Goal: Transaction & Acquisition: Purchase product/service

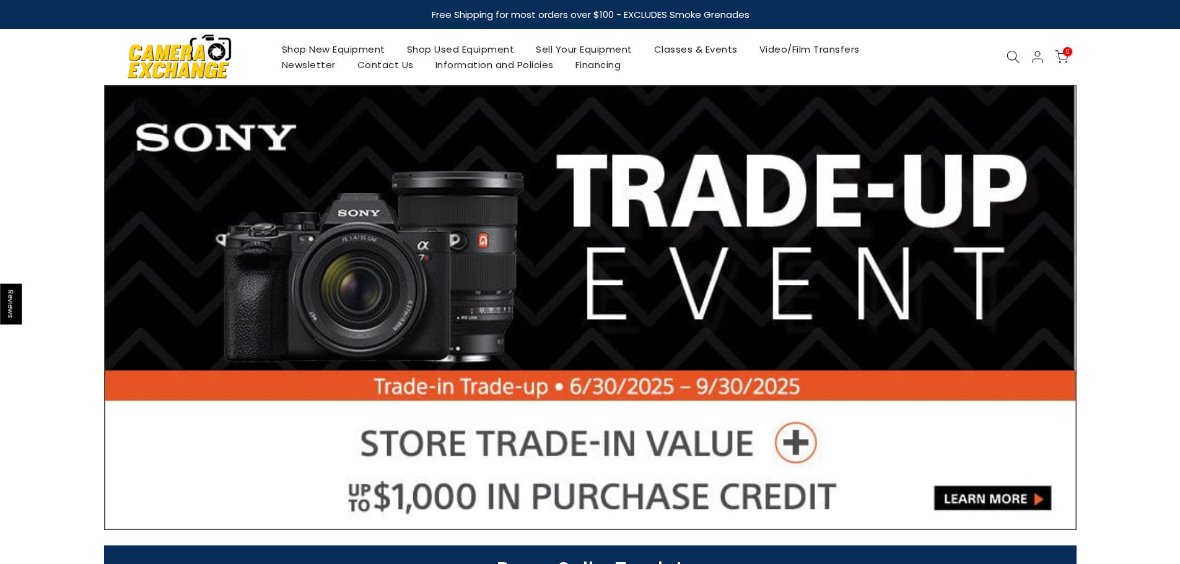
click at [1020, 56] on icon at bounding box center [1014, 57] width 14 height 14
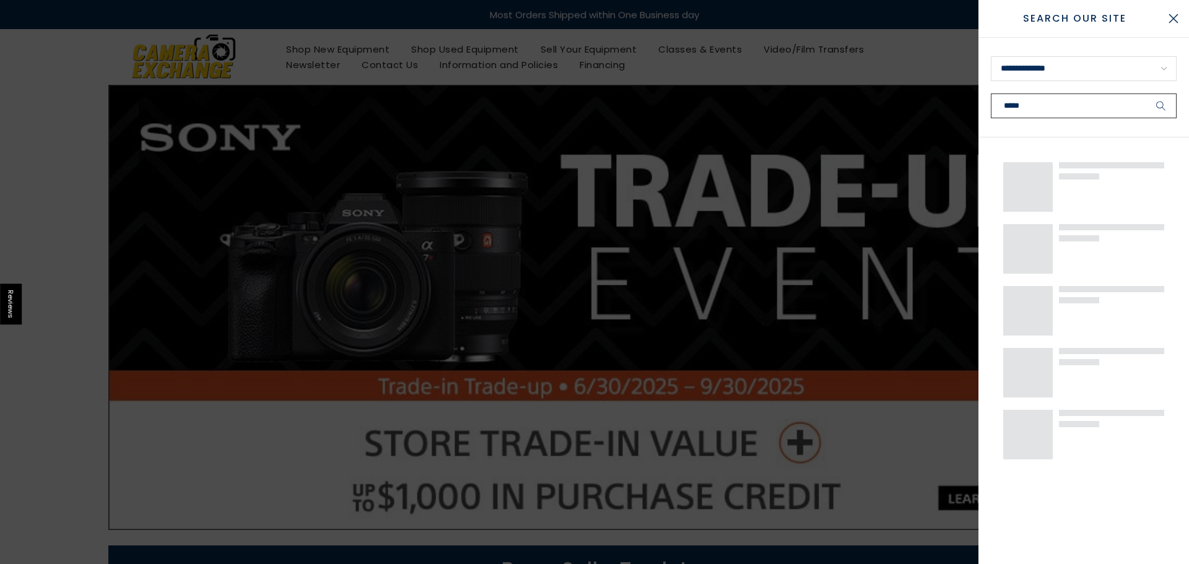
type input "*****"
click at [1146, 94] on button "submit" at bounding box center [1161, 106] width 31 height 25
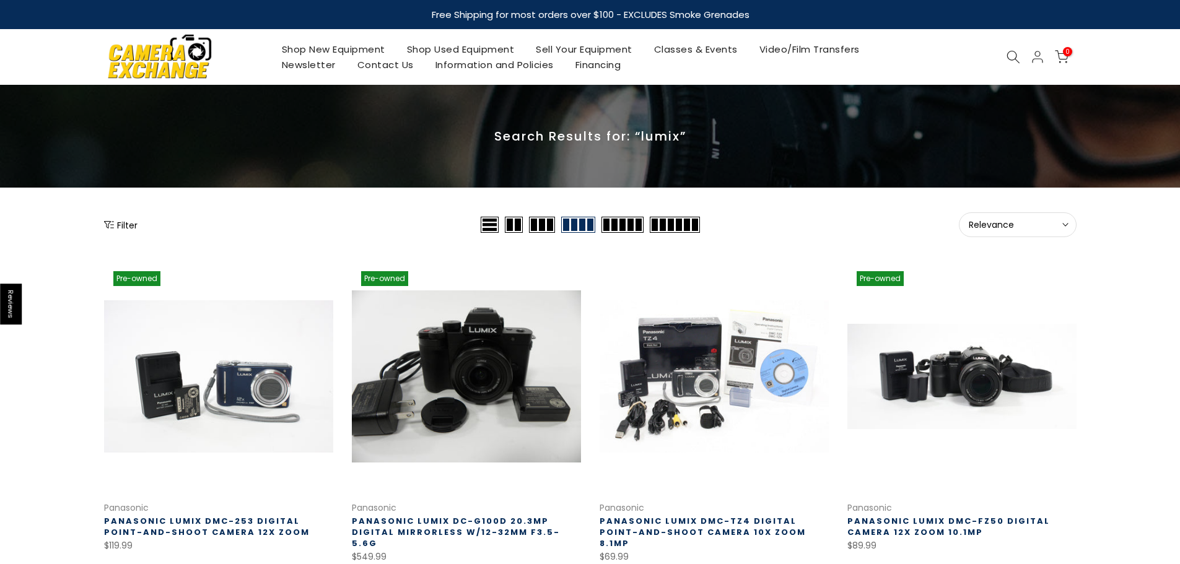
click at [135, 224] on button "Filter" at bounding box center [120, 225] width 33 height 12
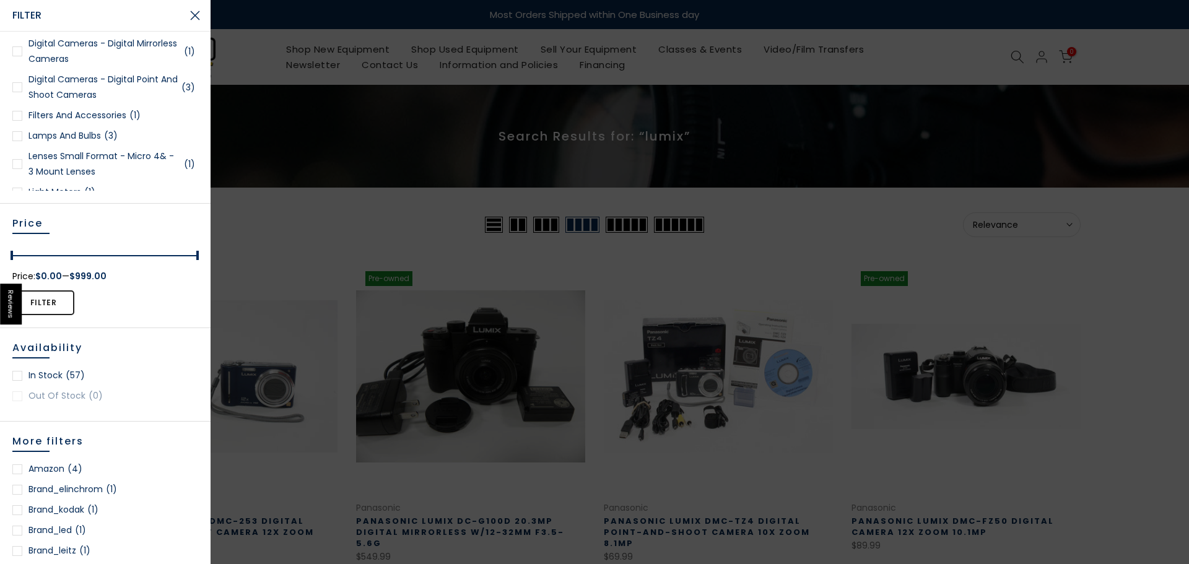
scroll to position [248, 0]
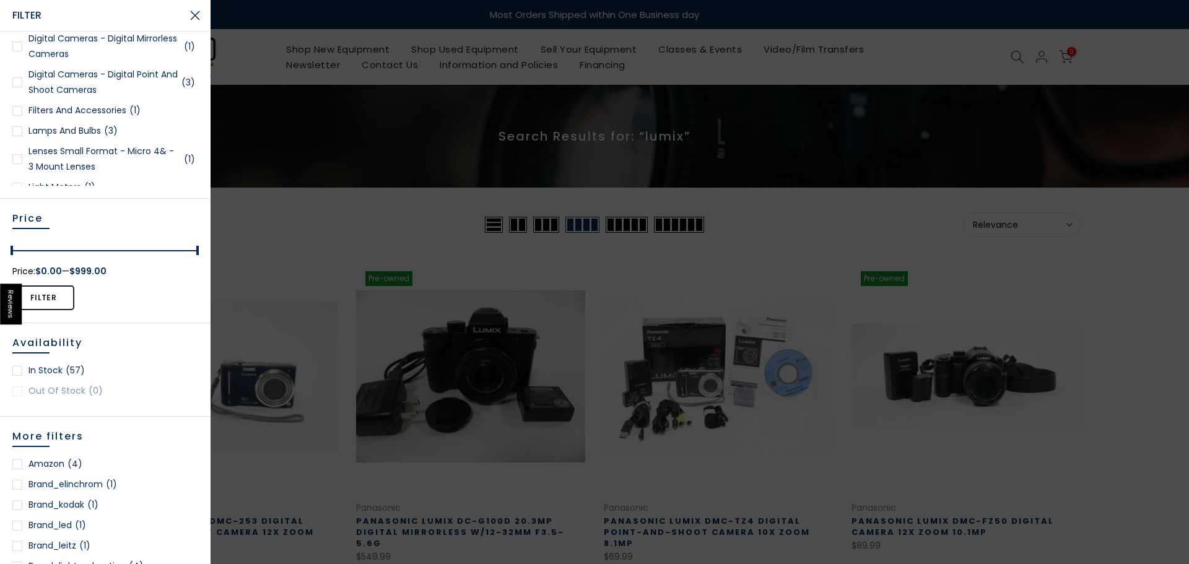
click at [62, 374] on link "In stock (57)" at bounding box center [105, 370] width 186 height 15
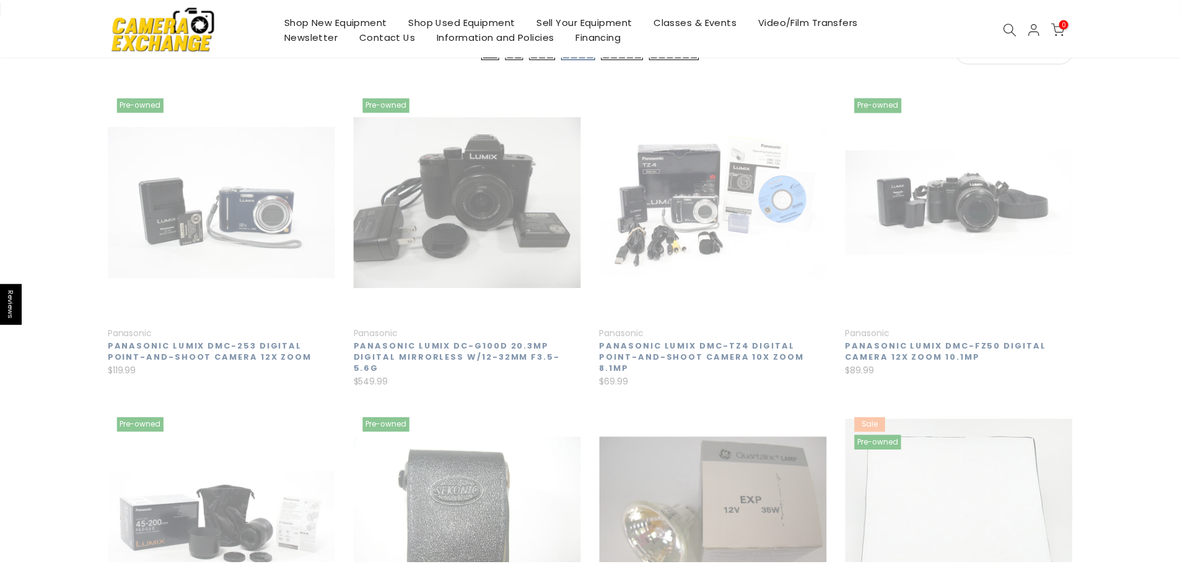
scroll to position [200, 0]
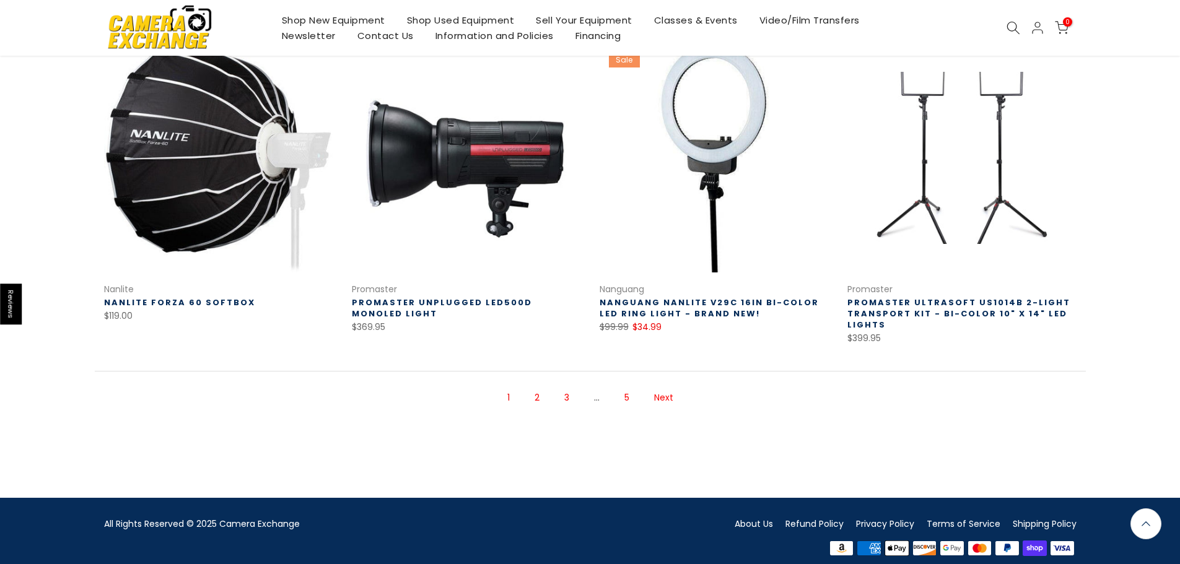
click at [671, 387] on link "Next" at bounding box center [664, 398] width 32 height 22
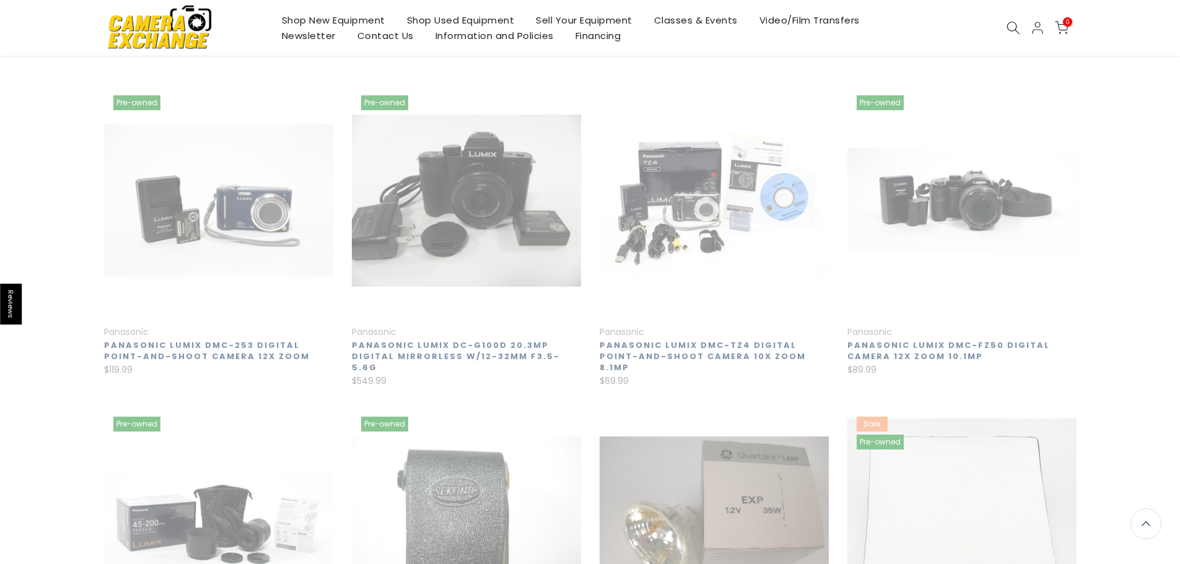
scroll to position [199, 0]
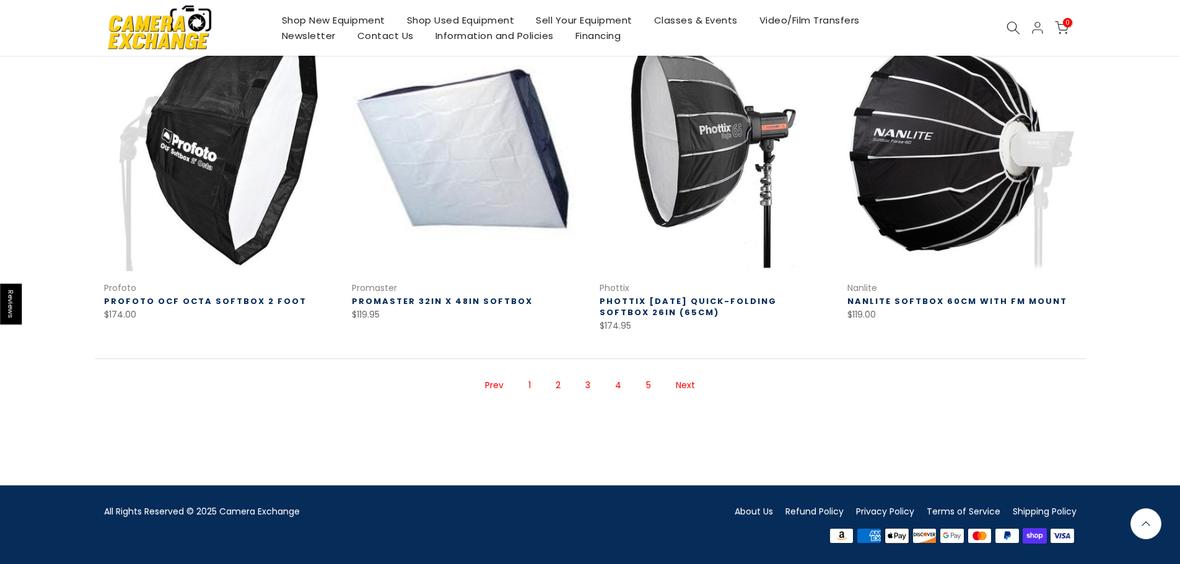
click at [689, 389] on link "Next" at bounding box center [686, 386] width 32 height 22
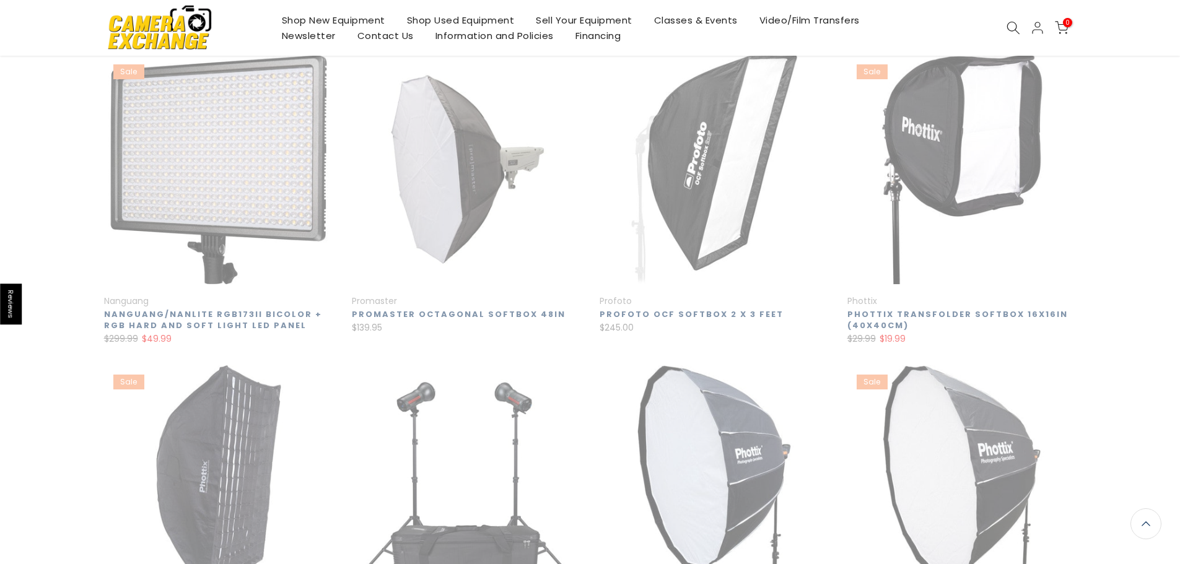
scroll to position [200, 0]
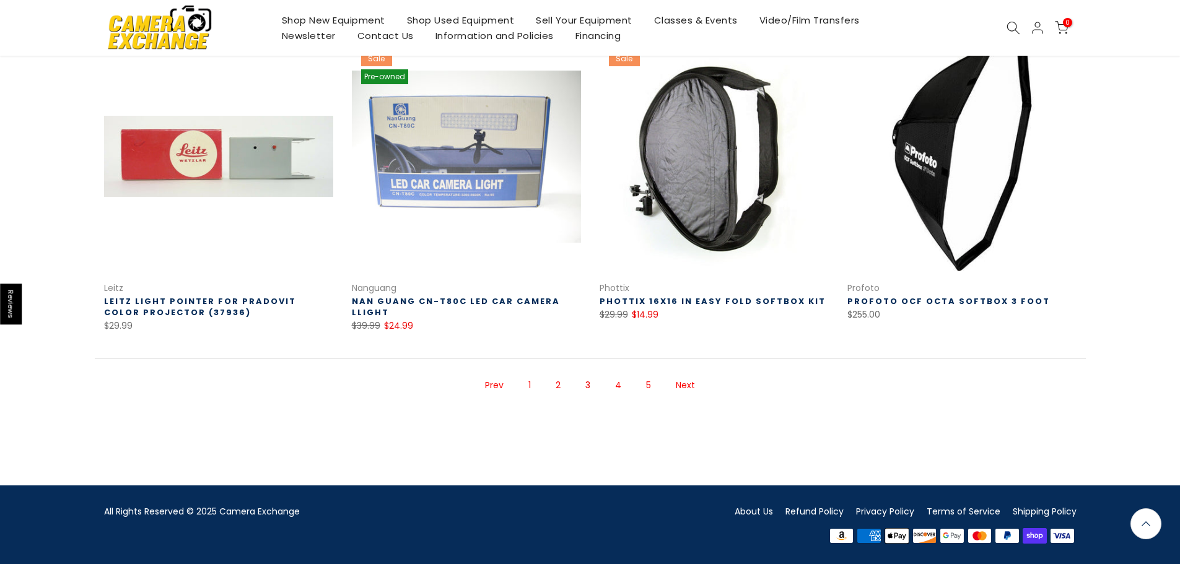
click at [681, 390] on link "Next" at bounding box center [686, 386] width 32 height 22
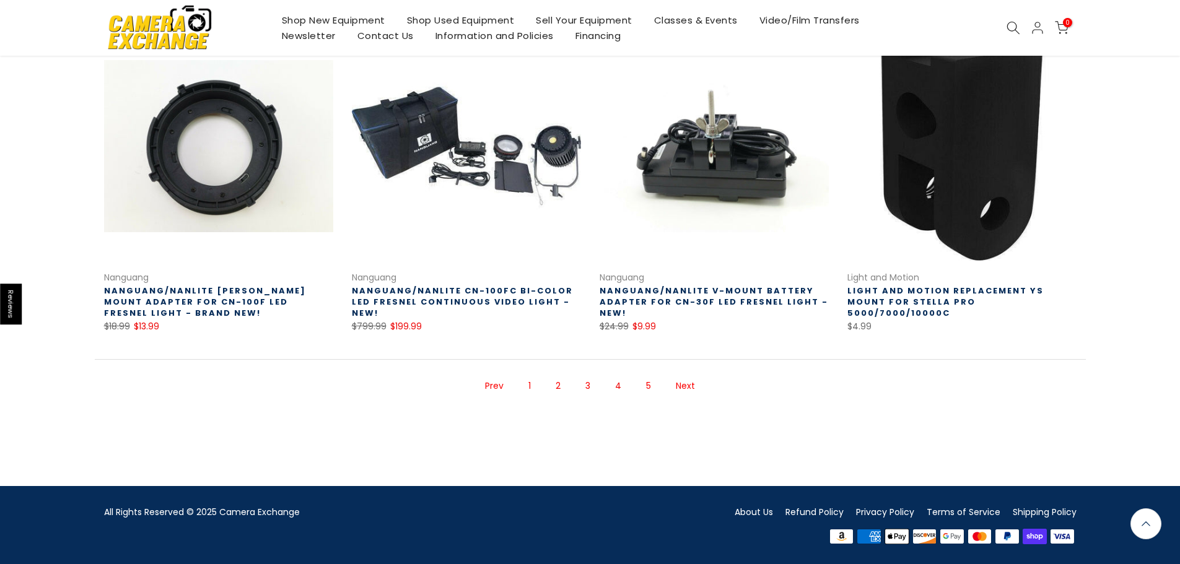
scroll to position [924, 0]
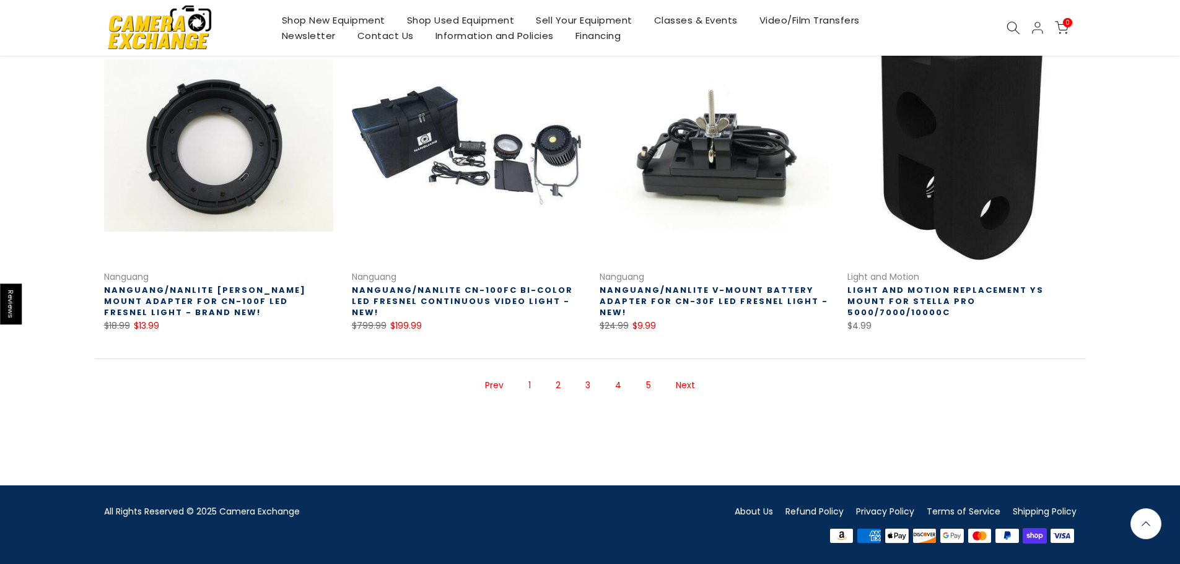
click at [687, 383] on link "Next" at bounding box center [686, 386] width 32 height 22
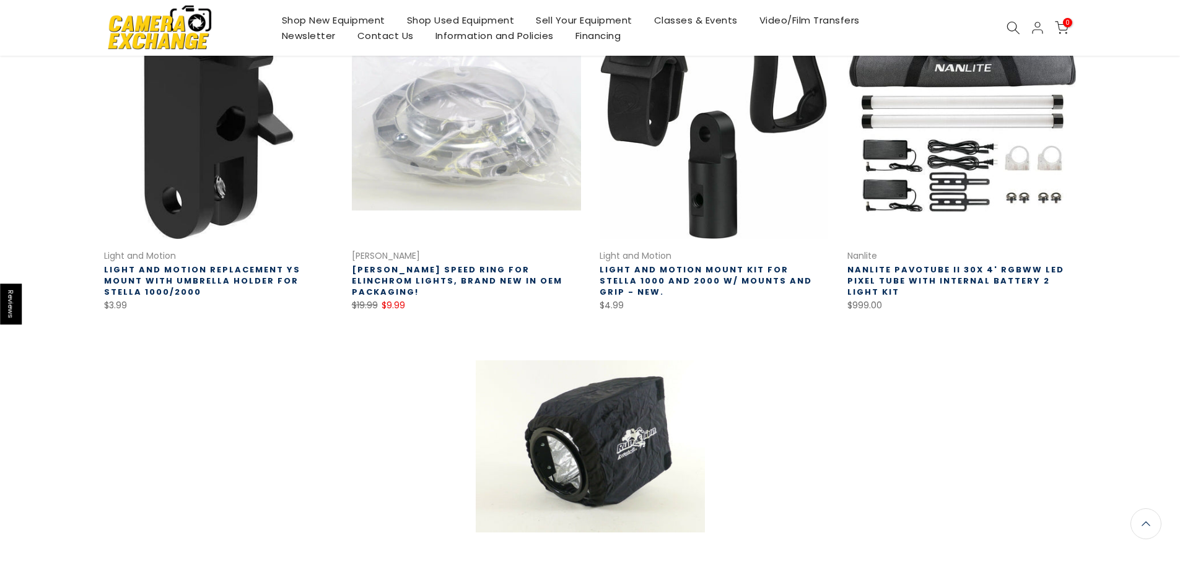
scroll to position [880, 0]
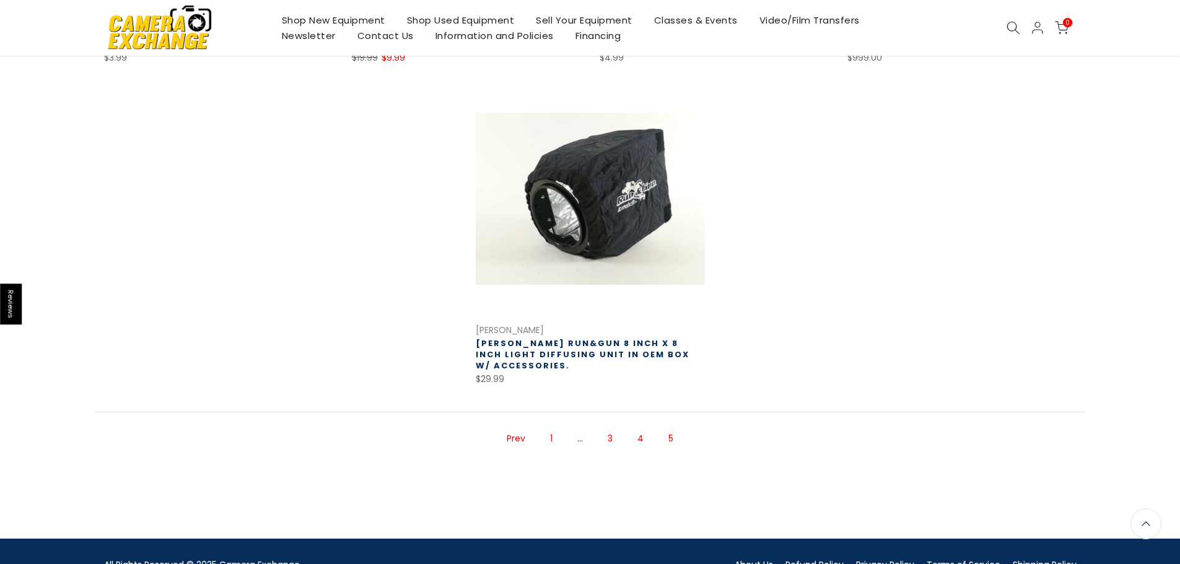
click at [552, 439] on link "1" at bounding box center [551, 439] width 15 height 22
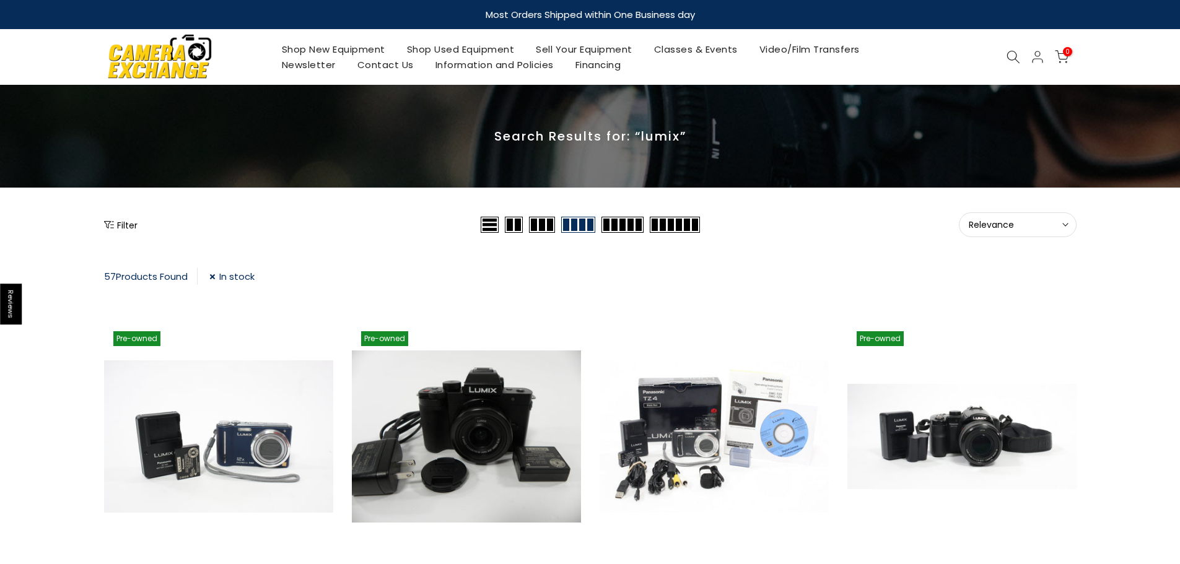
click at [1014, 55] on icon at bounding box center [1014, 57] width 14 height 14
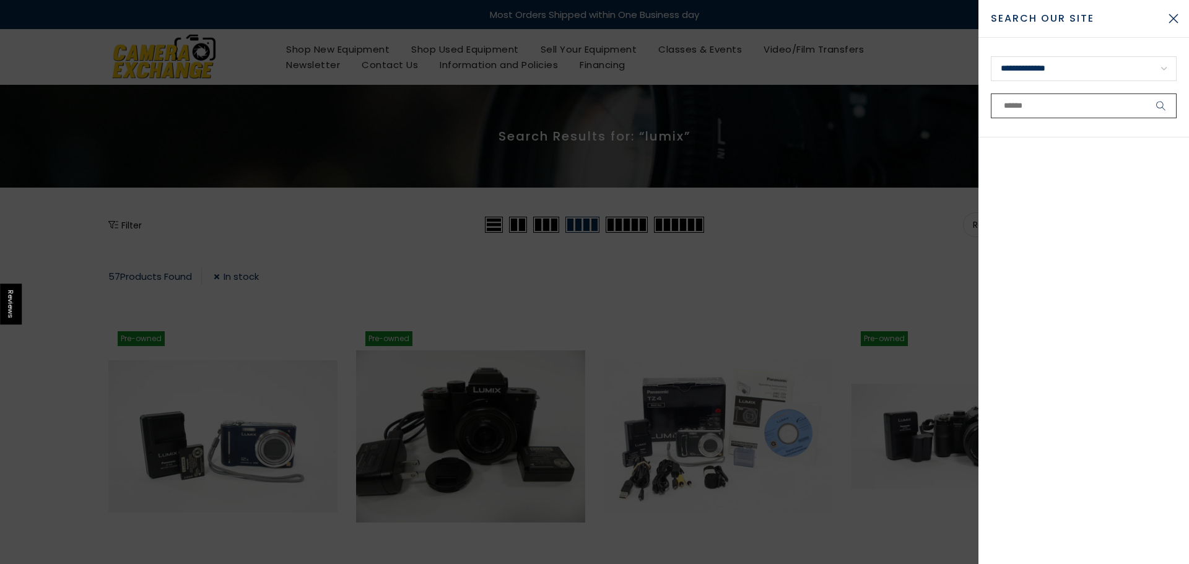
click at [1018, 103] on input "text" at bounding box center [1084, 106] width 186 height 25
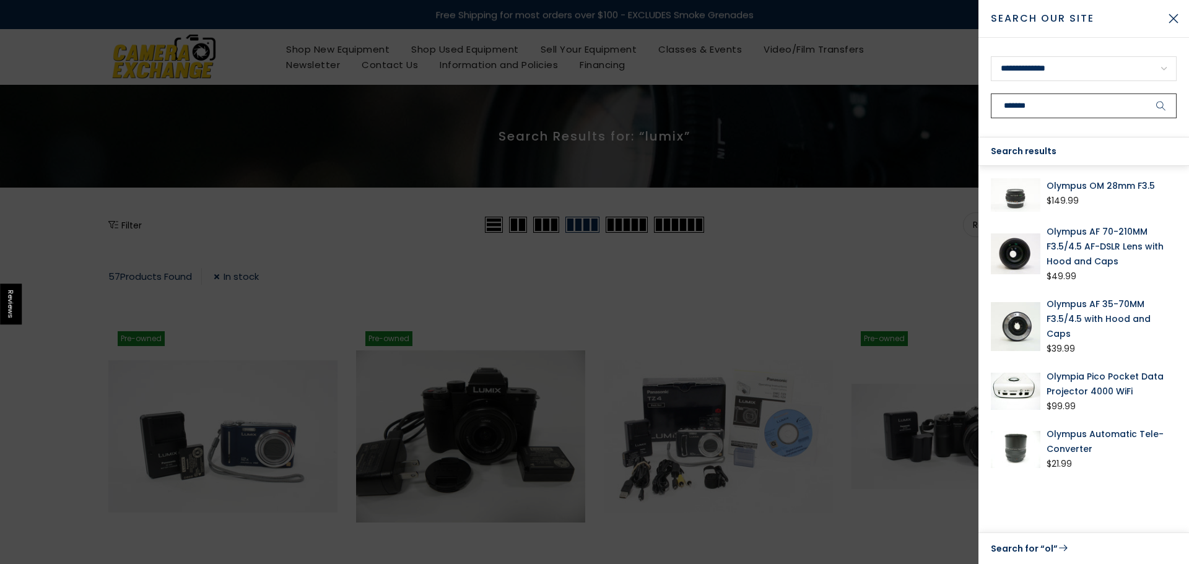
type input "*******"
click at [1146, 94] on button "submit" at bounding box center [1161, 106] width 31 height 25
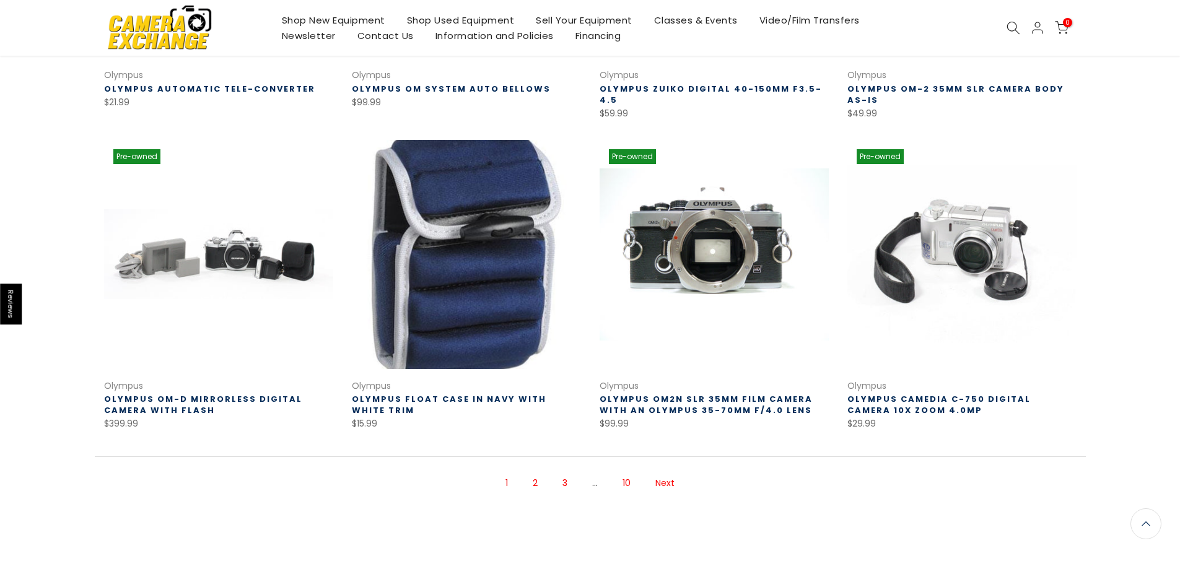
scroll to position [742, 0]
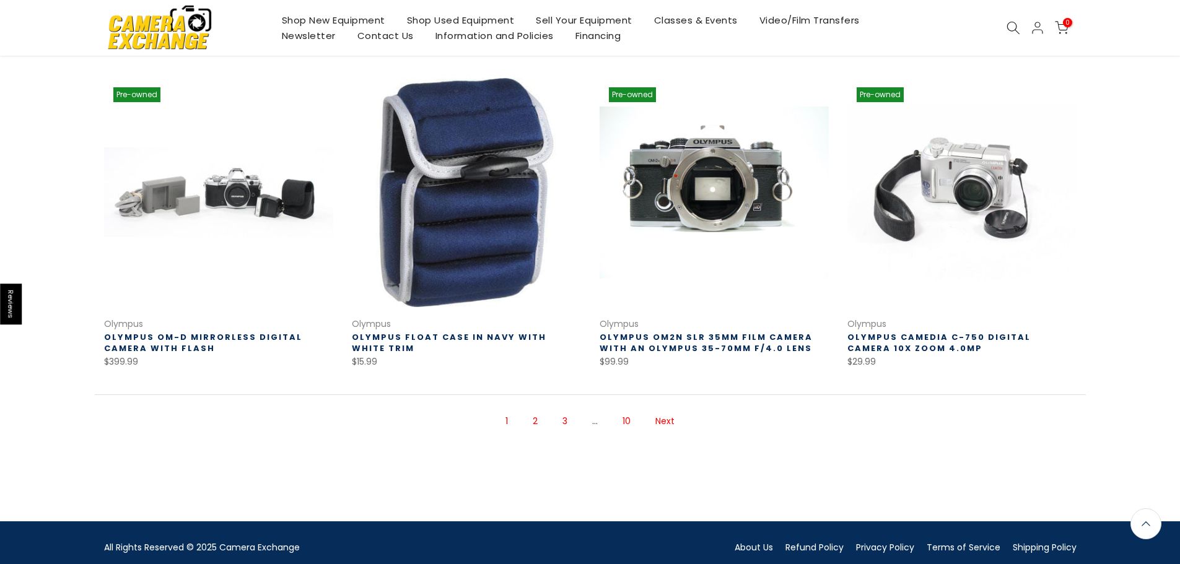
click at [670, 420] on link "Next" at bounding box center [665, 422] width 32 height 22
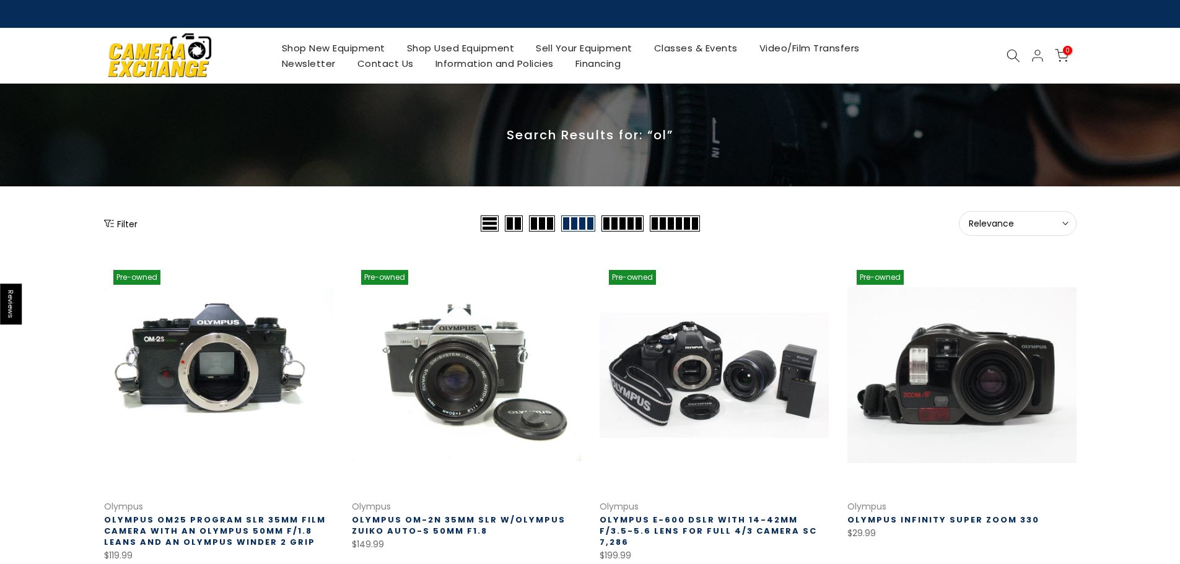
drag, startPoint x: 108, startPoint y: 199, endPoint x: 134, endPoint y: 224, distance: 35.5
click at [136, 225] on button "Filter" at bounding box center [120, 223] width 33 height 12
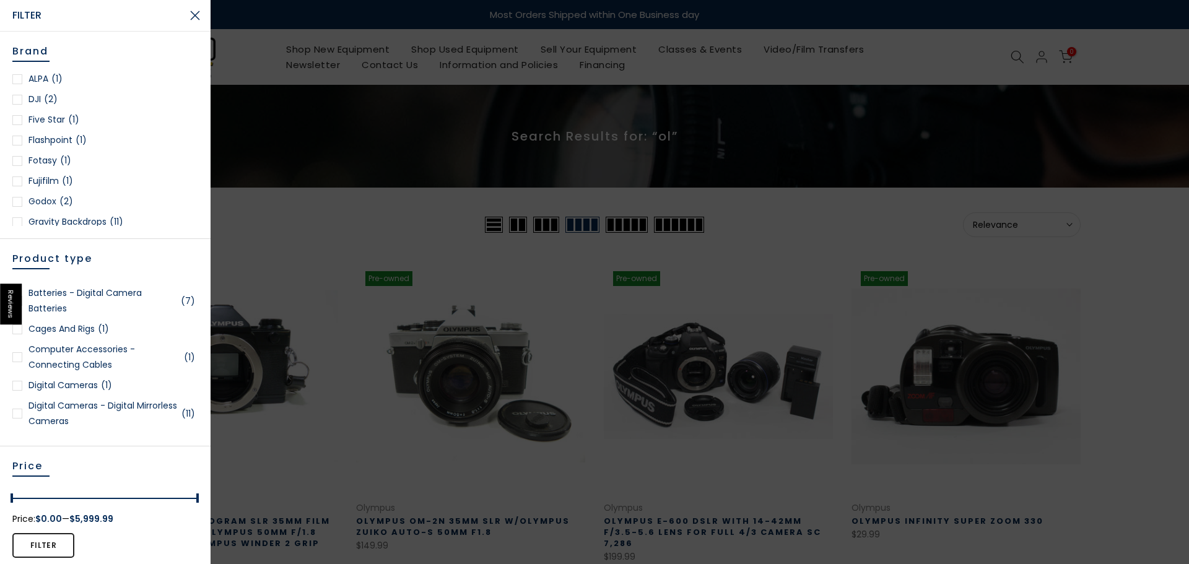
scroll to position [186, 0]
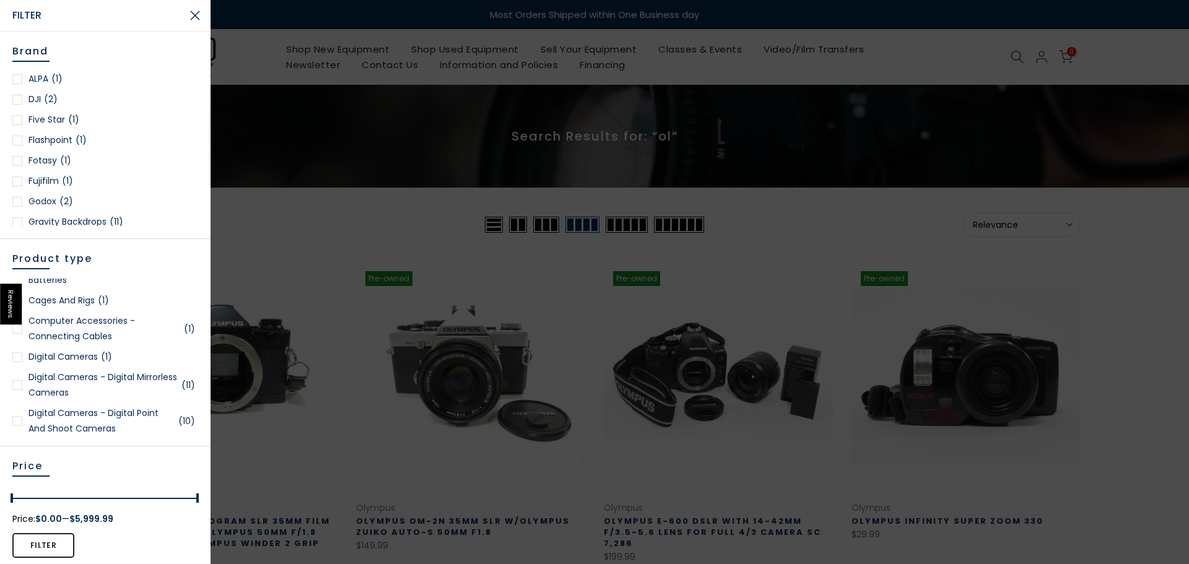
click at [97, 356] on link "Digital Cameras (1)" at bounding box center [105, 356] width 186 height 15
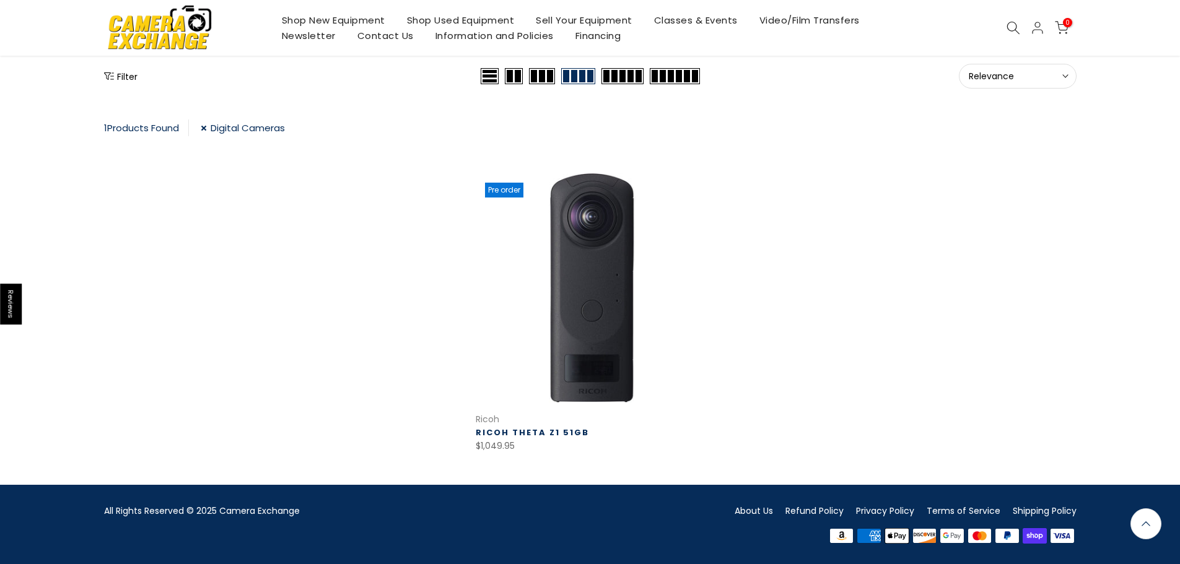
scroll to position [147, 0]
click at [208, 131] on link "Digital Cameras" at bounding box center [243, 128] width 84 height 17
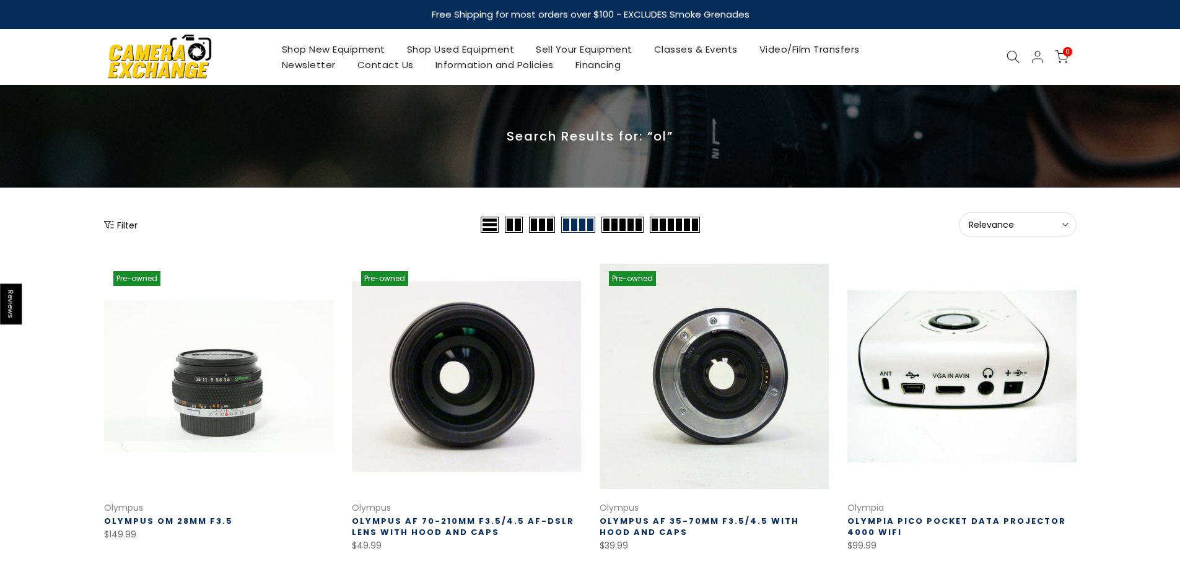
click at [123, 224] on button "Filter" at bounding box center [120, 225] width 33 height 12
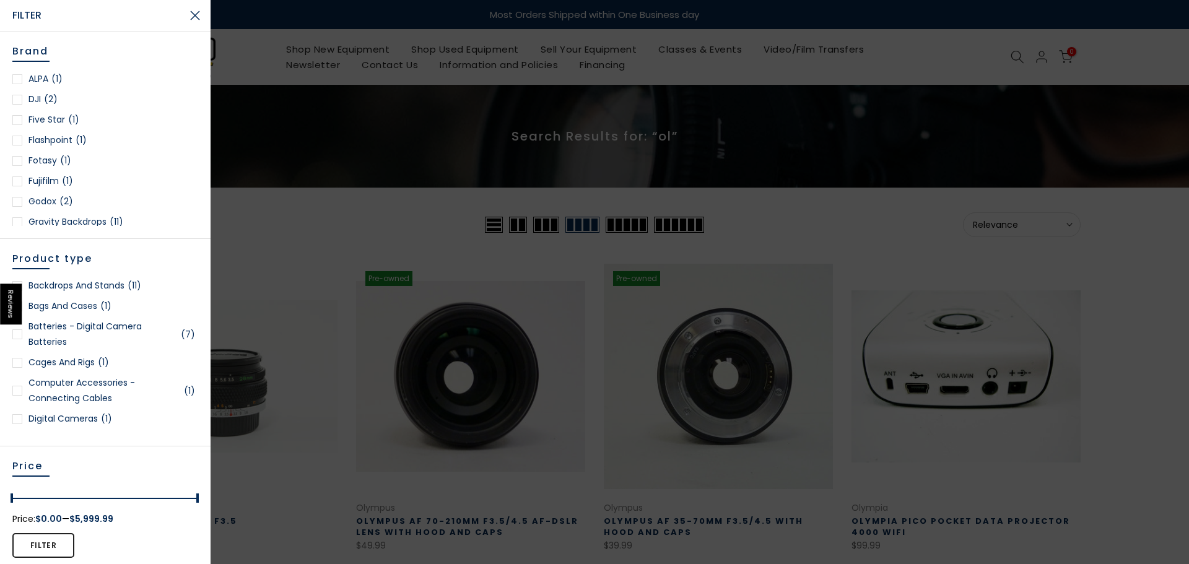
scroll to position [186, 0]
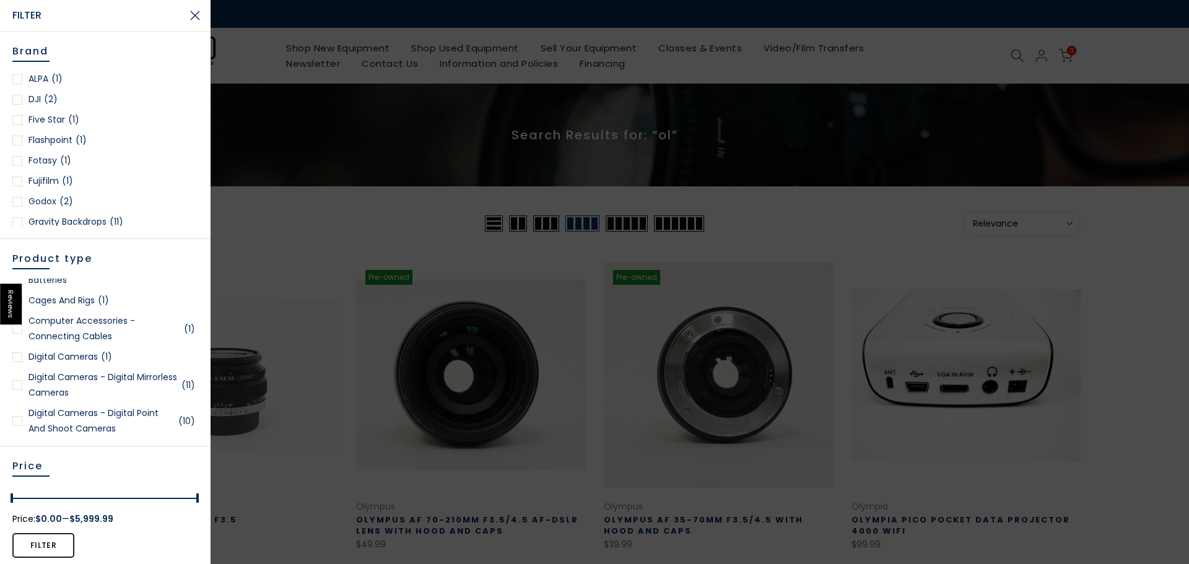
click at [72, 385] on link "Digital Cameras - Digital Mirrorless Cameras (11)" at bounding box center [105, 385] width 186 height 31
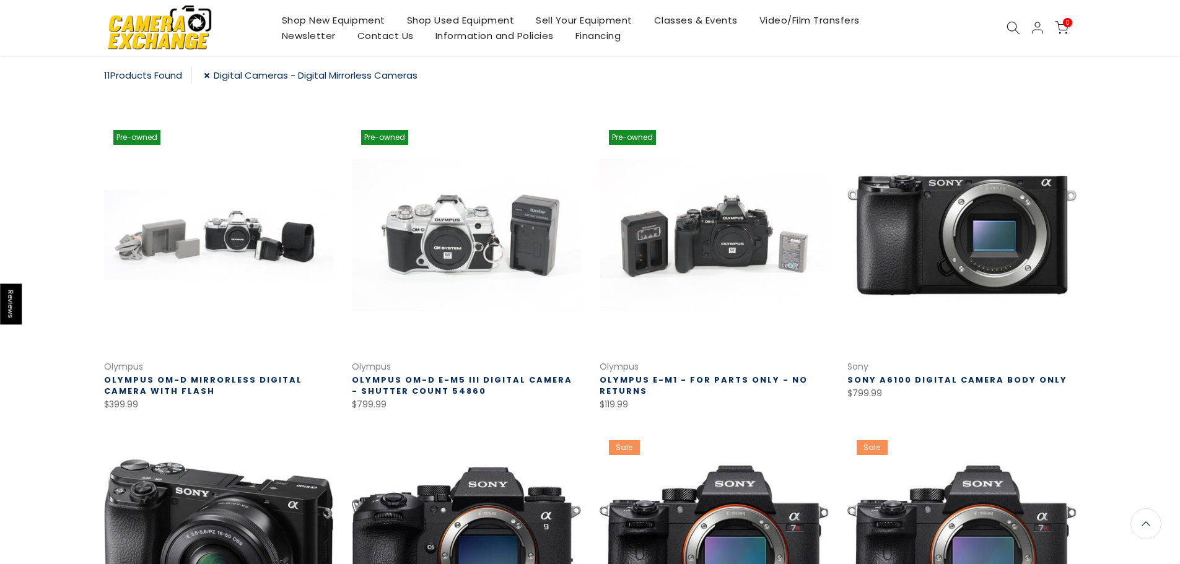
scroll to position [199, 0]
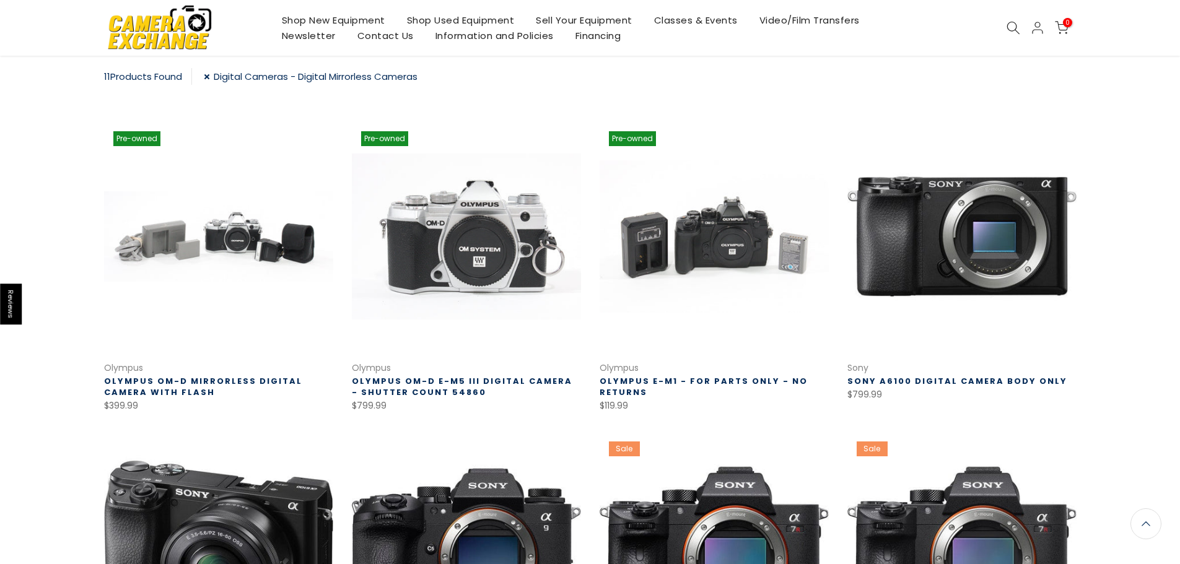
click at [489, 254] on link at bounding box center [466, 236] width 229 height 229
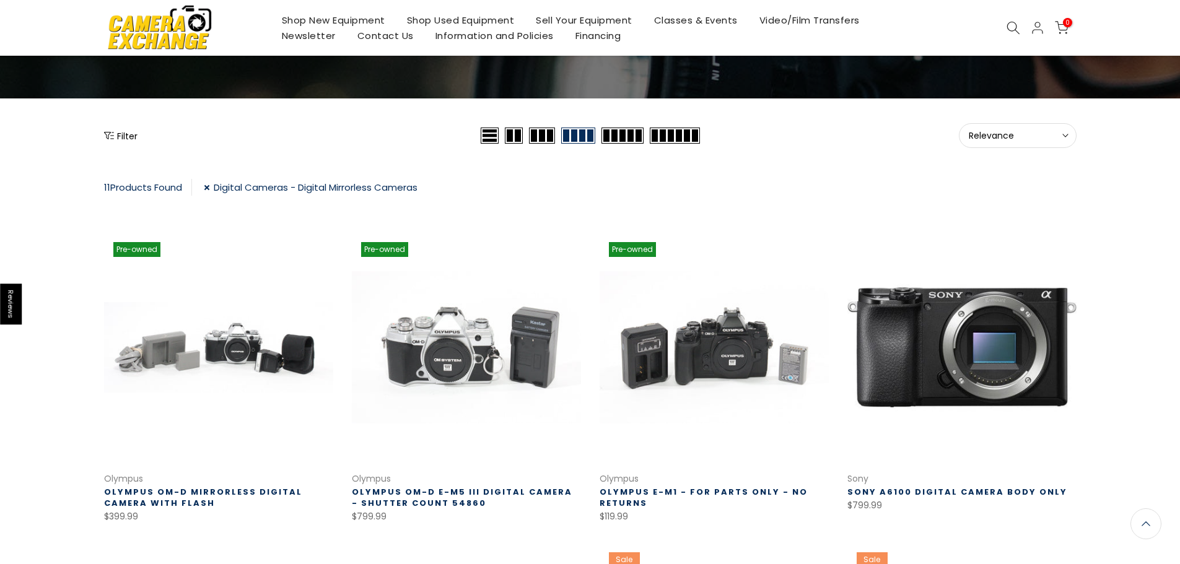
scroll to position [0, 0]
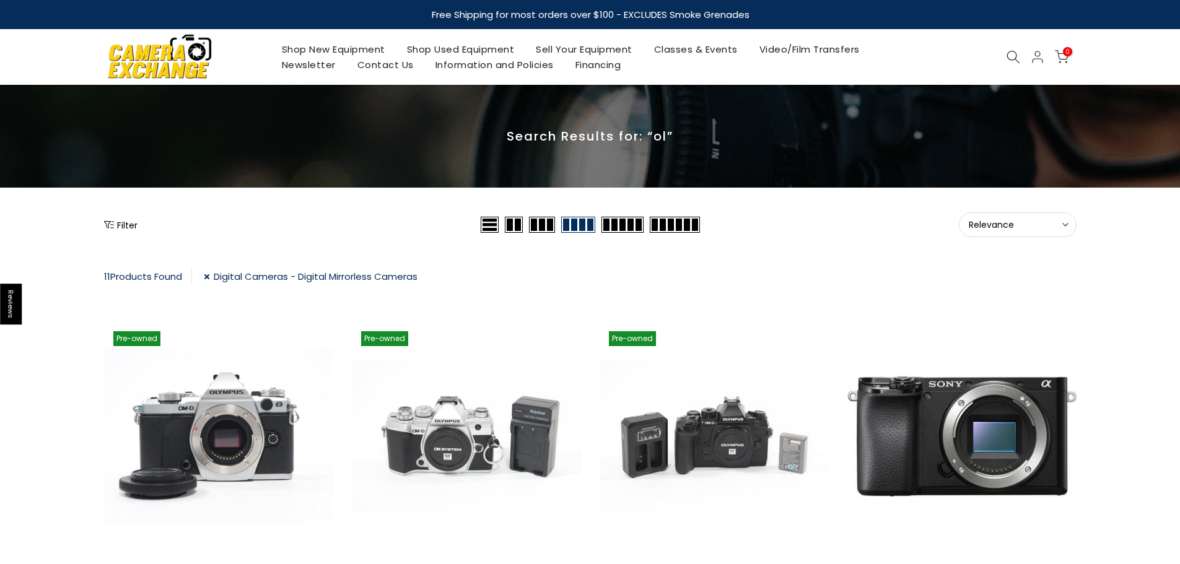
click at [217, 426] on link at bounding box center [218, 436] width 229 height 229
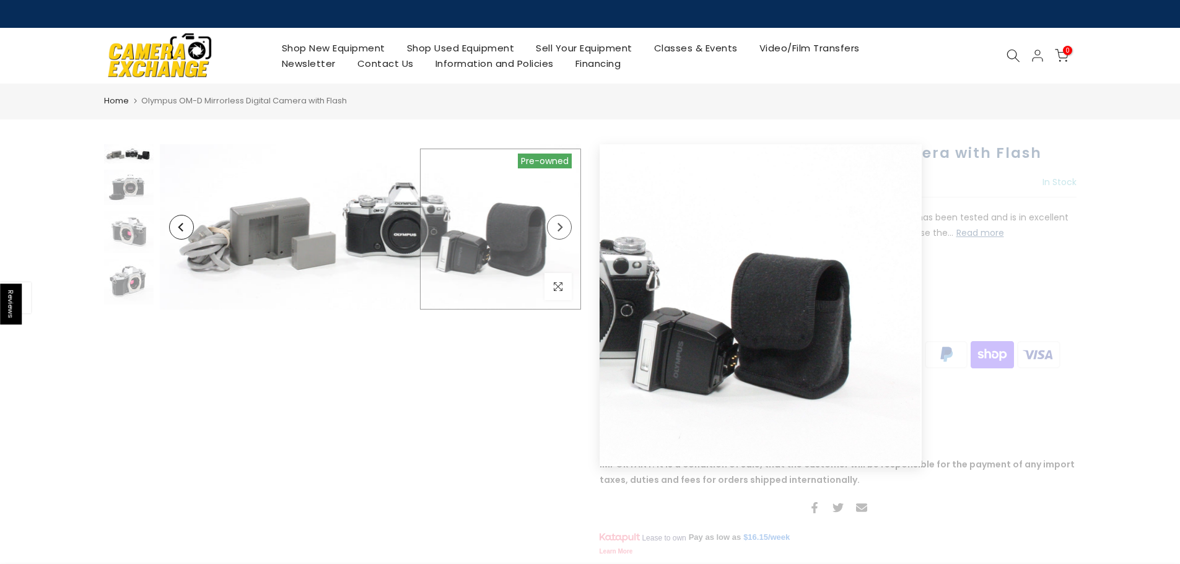
click at [562, 239] on img at bounding box center [370, 226] width 421 height 165
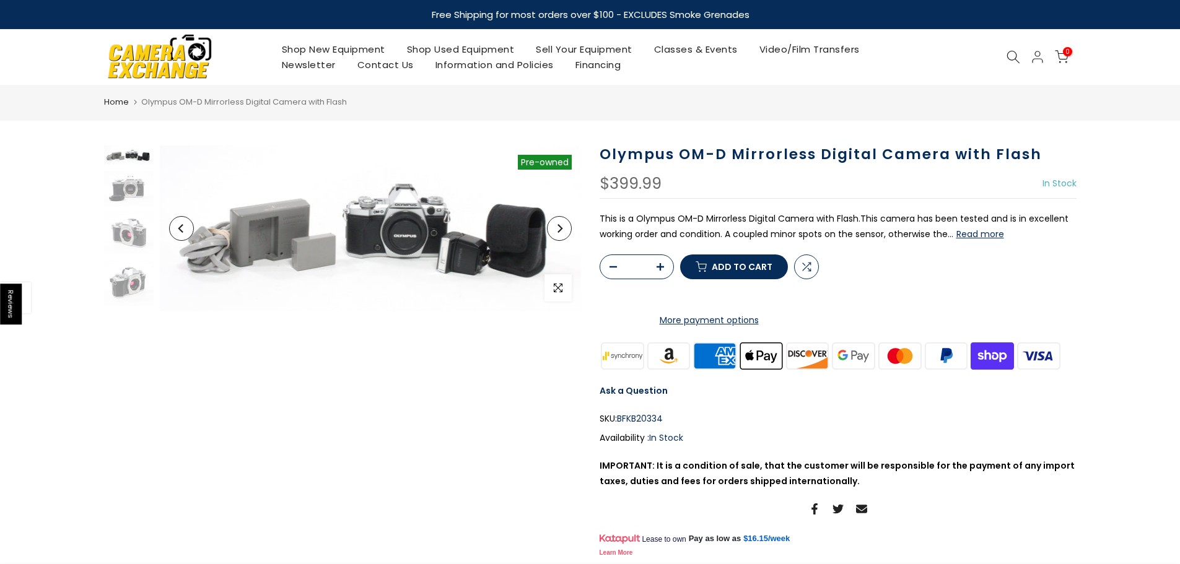
click at [562, 229] on icon "Next" at bounding box center [559, 228] width 9 height 9
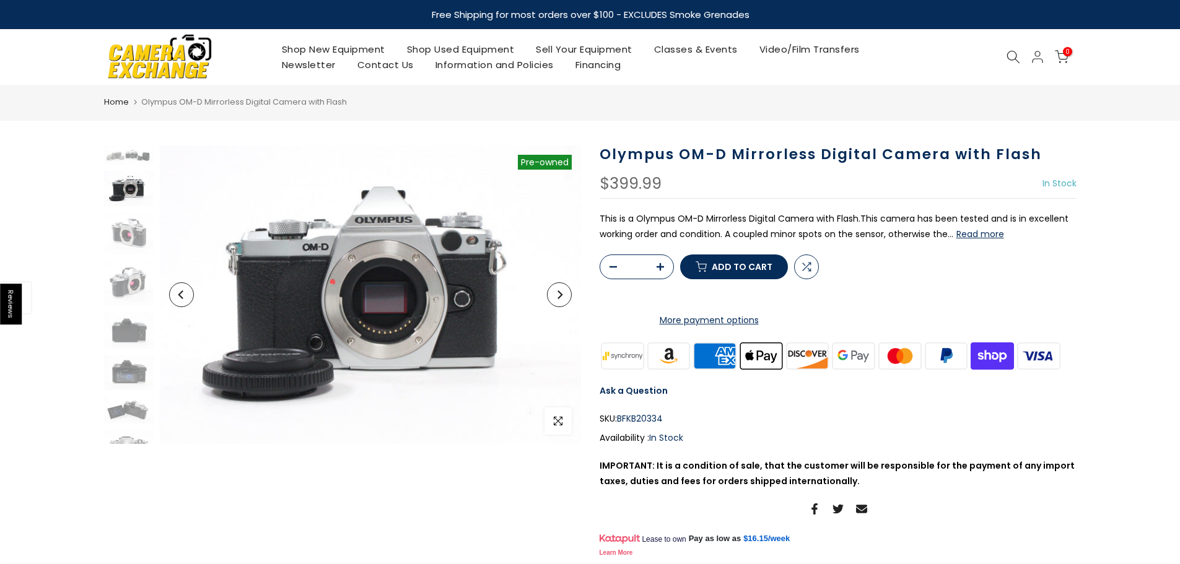
click at [553, 301] on button "Next" at bounding box center [559, 294] width 25 height 25
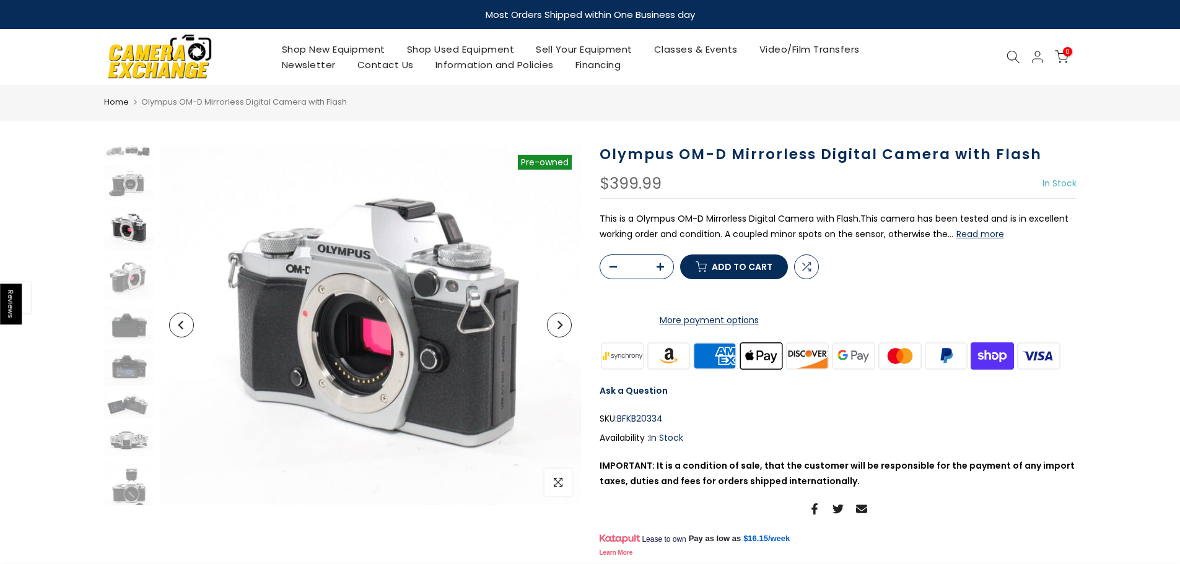
click at [559, 331] on button "Next" at bounding box center [559, 325] width 25 height 25
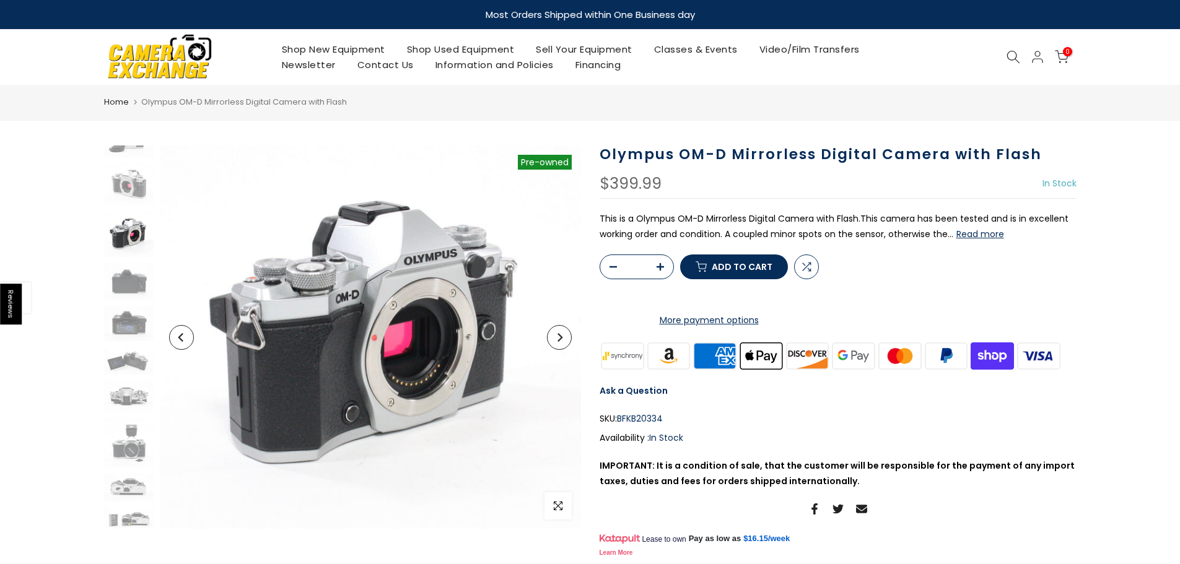
scroll to position [53, 0]
click at [559, 337] on icon "Next" at bounding box center [559, 337] width 9 height 9
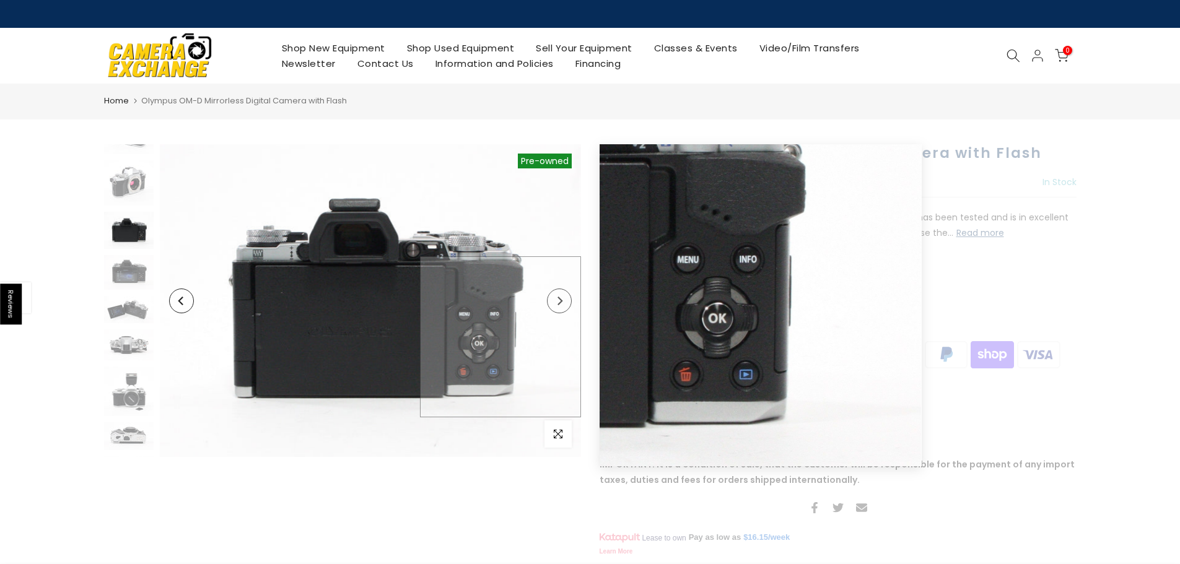
scroll to position [105, 0]
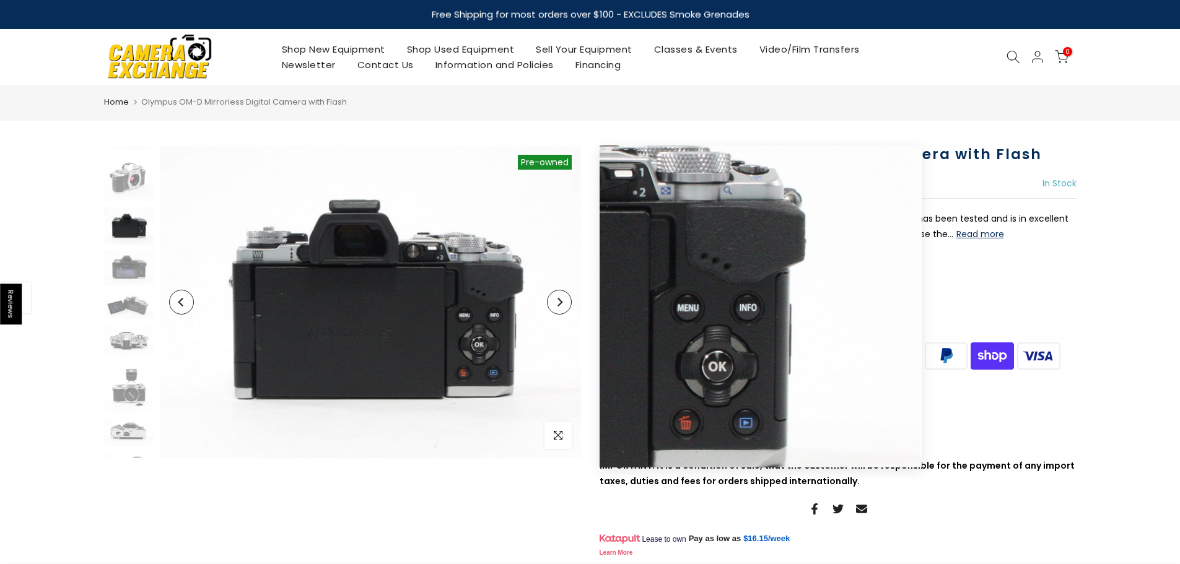
click at [555, 308] on button "Next" at bounding box center [559, 302] width 25 height 25
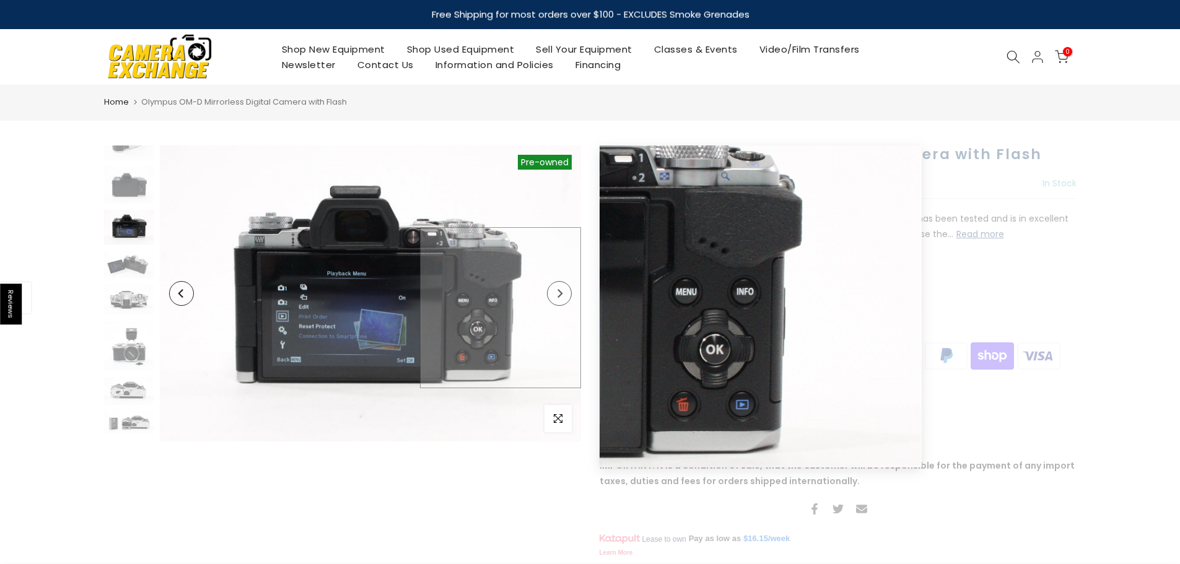
scroll to position [148, 0]
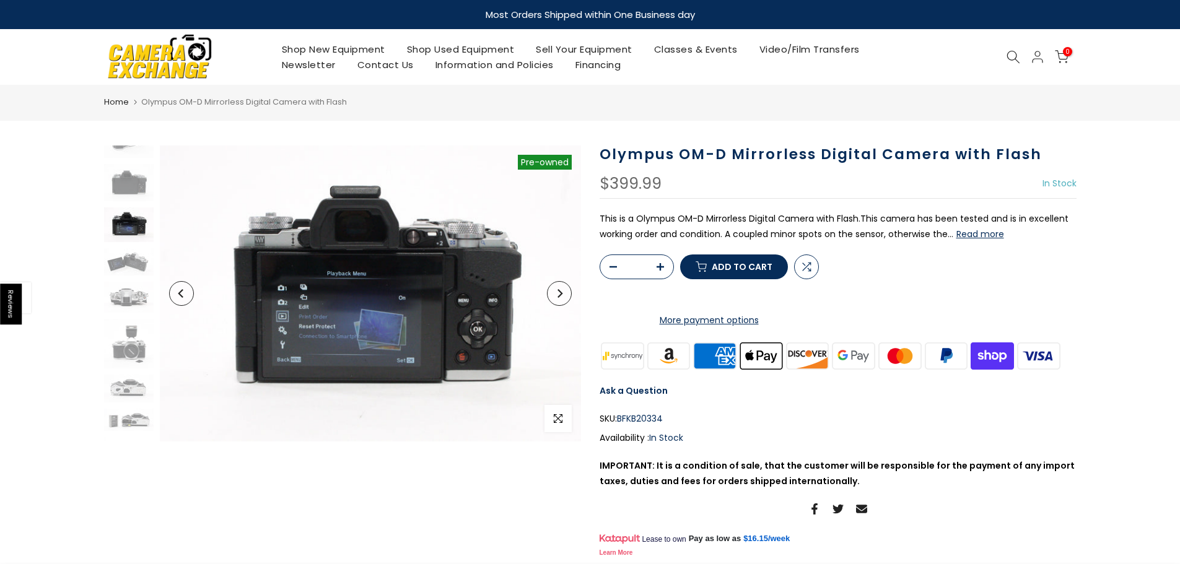
click at [558, 291] on icon "Next" at bounding box center [559, 293] width 9 height 9
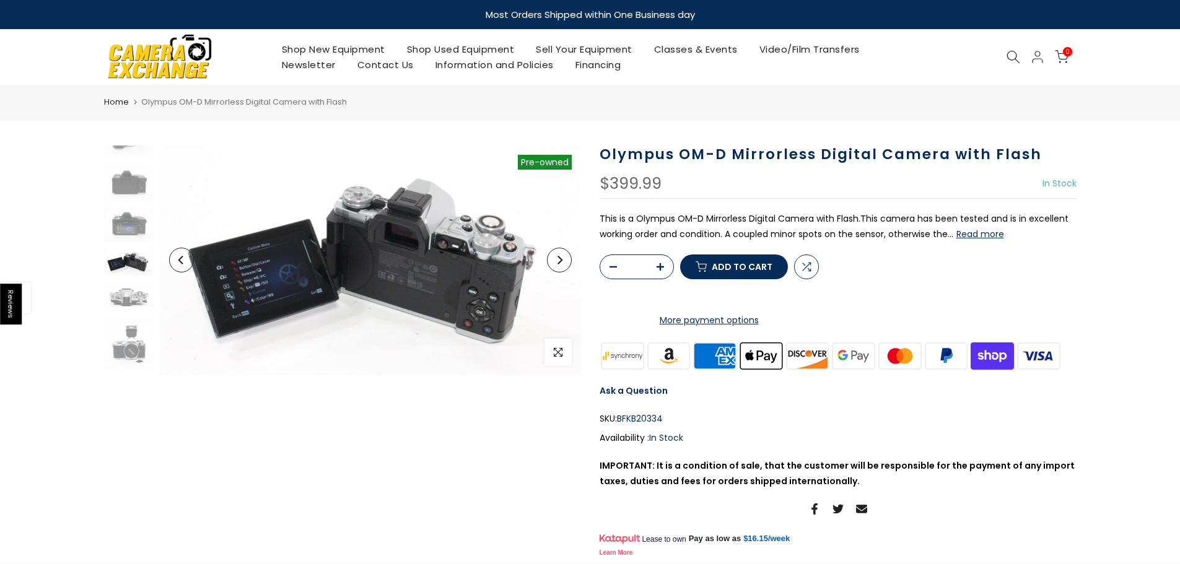
scroll to position [189, 0]
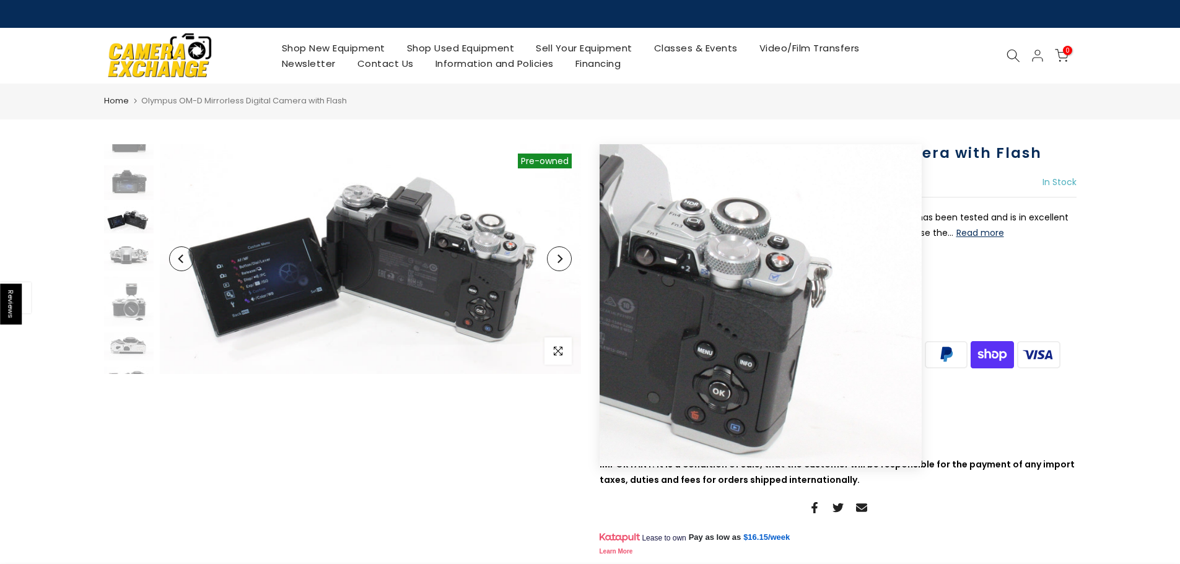
click at [558, 263] on icon "Next" at bounding box center [560, 259] width 5 height 9
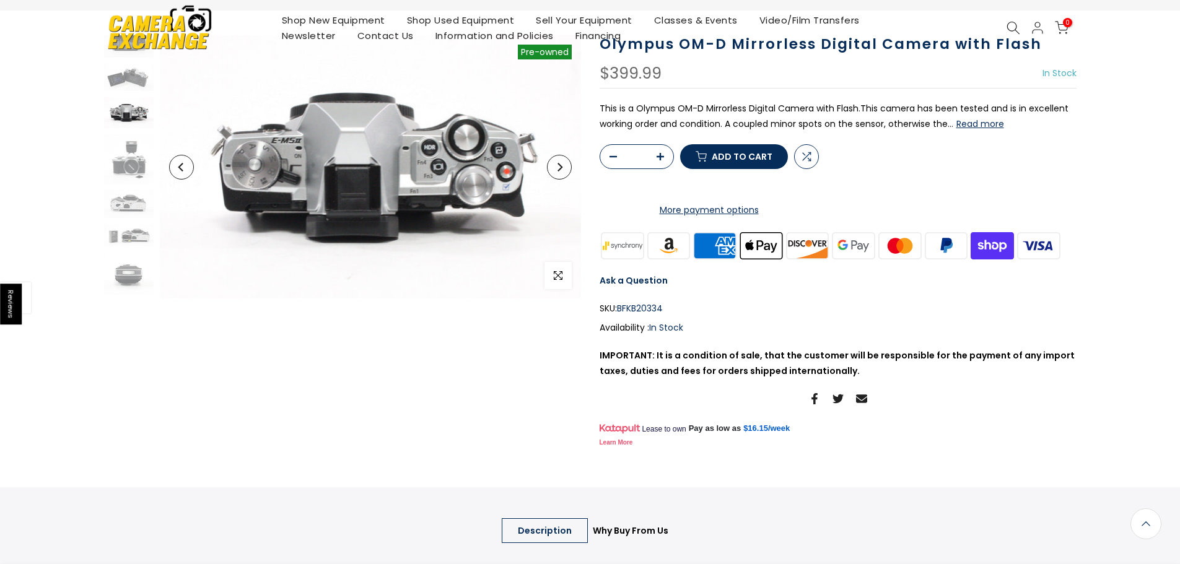
scroll to position [1, 0]
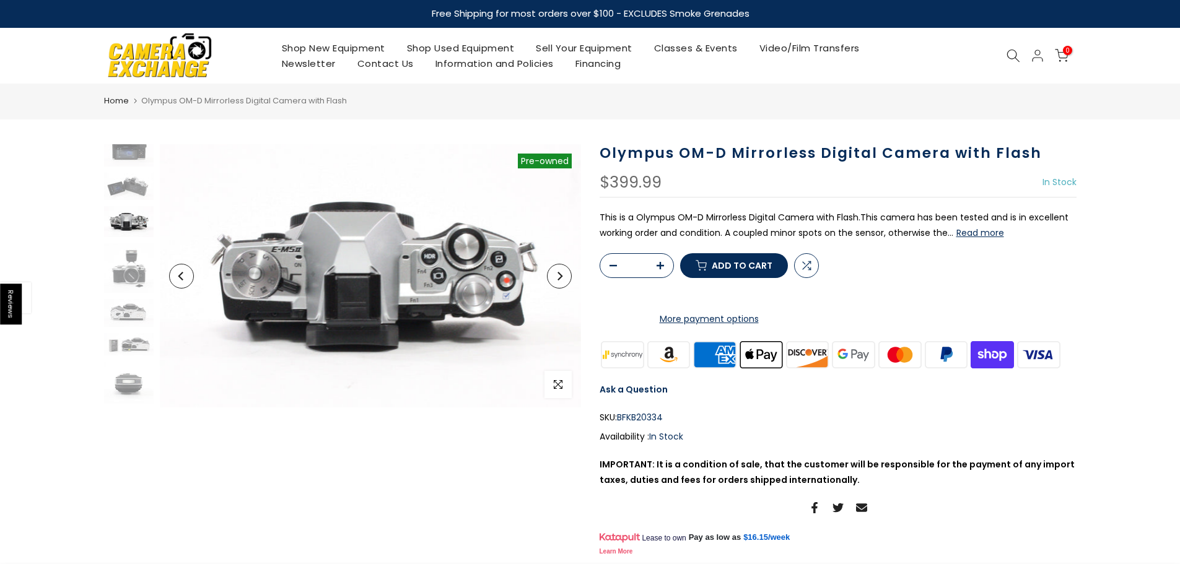
click at [561, 286] on button "Next" at bounding box center [559, 276] width 25 height 25
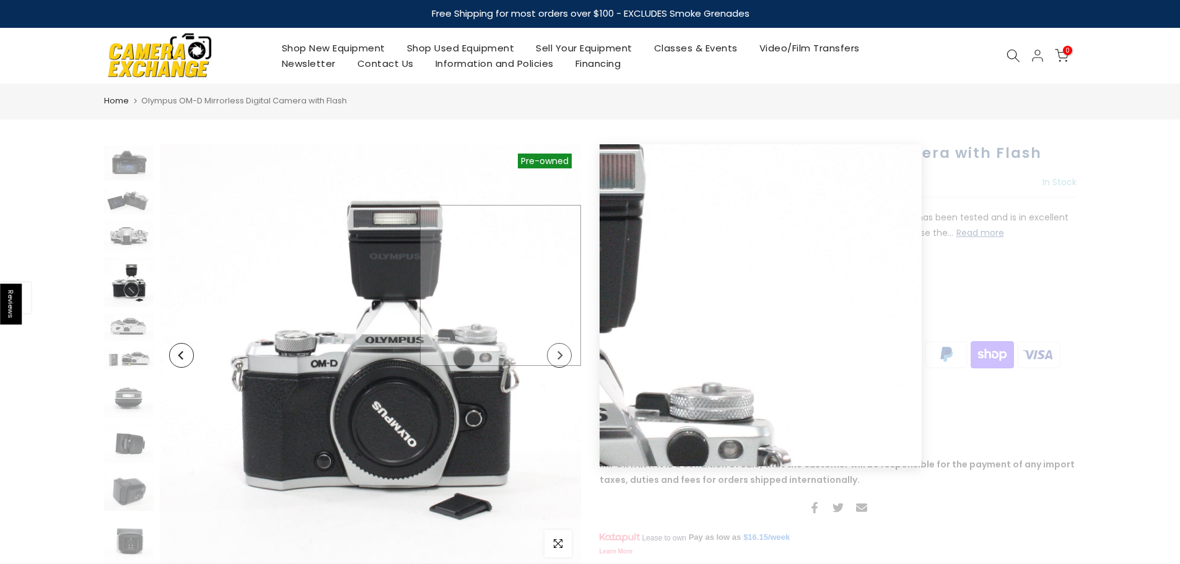
scroll to position [208, 0]
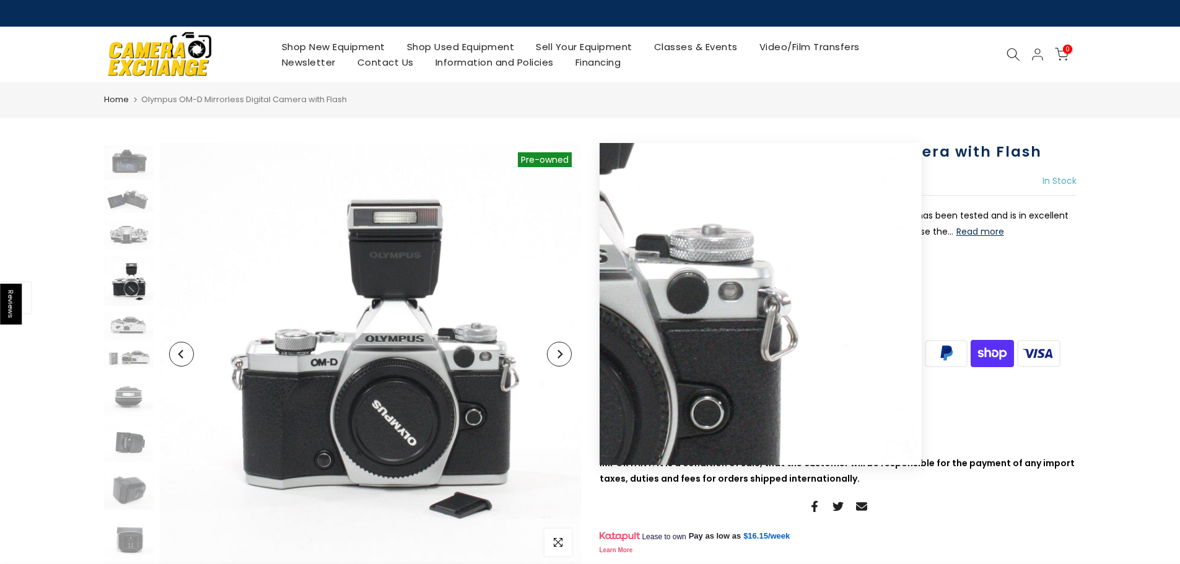
click at [562, 357] on icon "Next" at bounding box center [559, 354] width 9 height 9
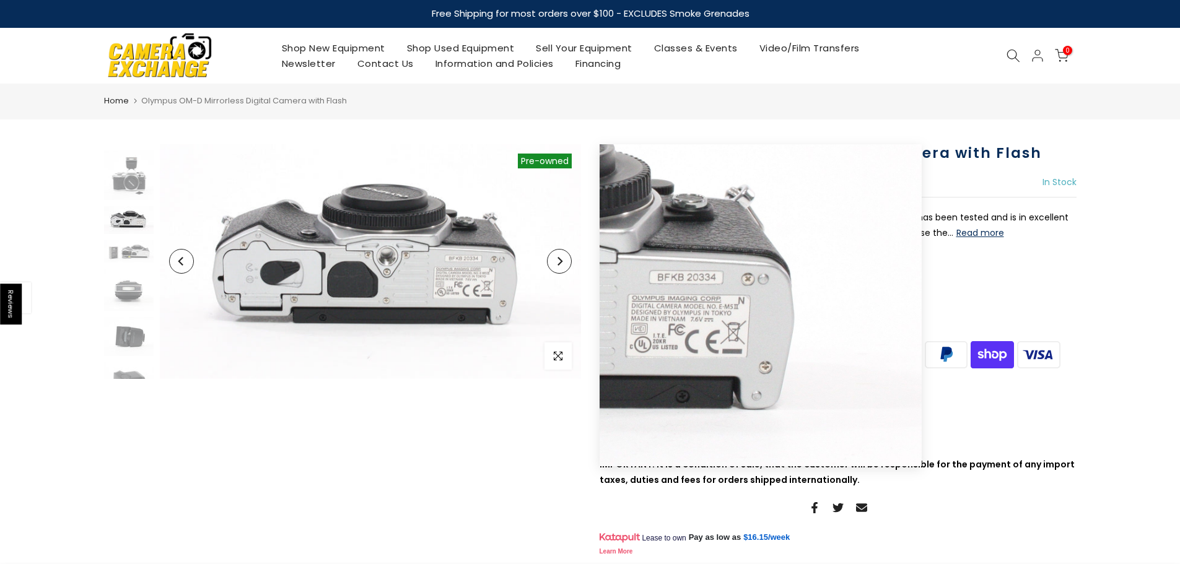
click at [562, 264] on icon "Next" at bounding box center [559, 261] width 9 height 9
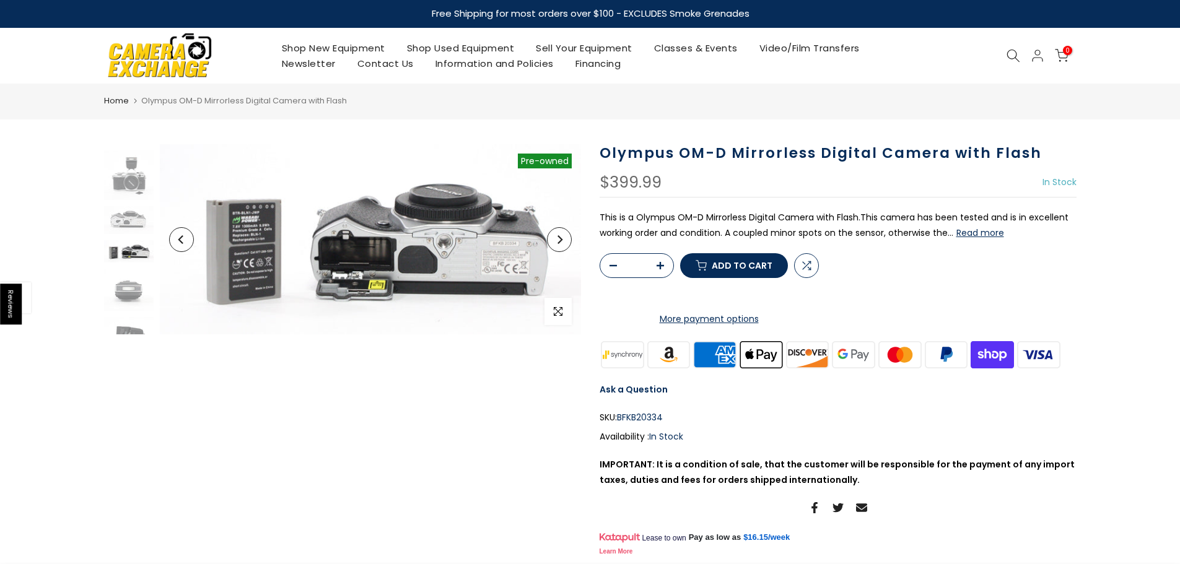
scroll to position [349, 0]
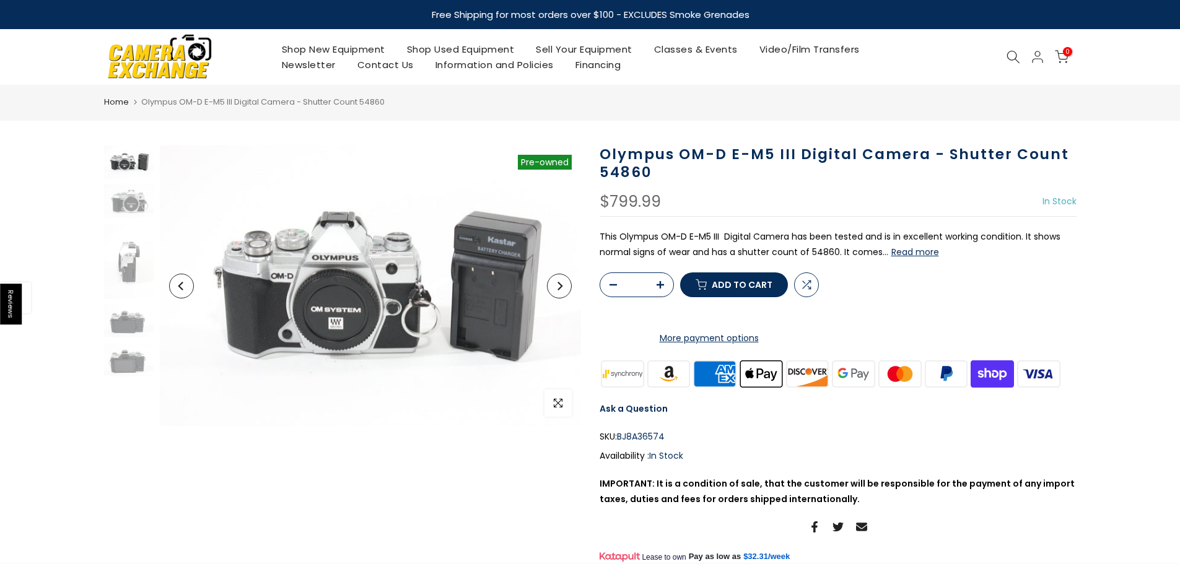
click at [561, 292] on button "Next" at bounding box center [559, 286] width 25 height 25
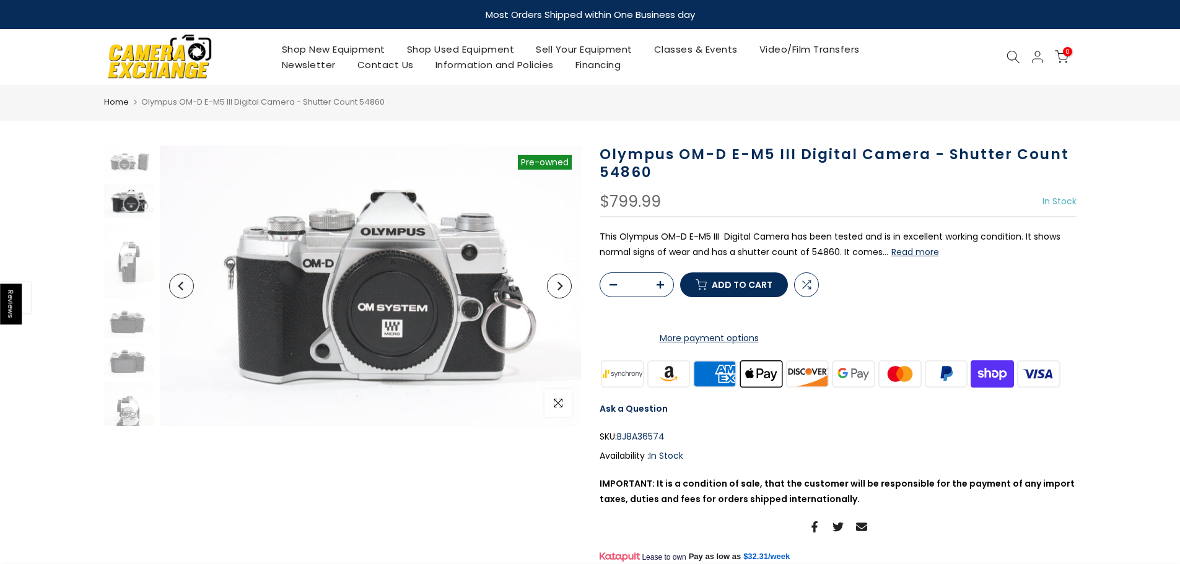
click at [561, 292] on button "Next" at bounding box center [559, 286] width 25 height 25
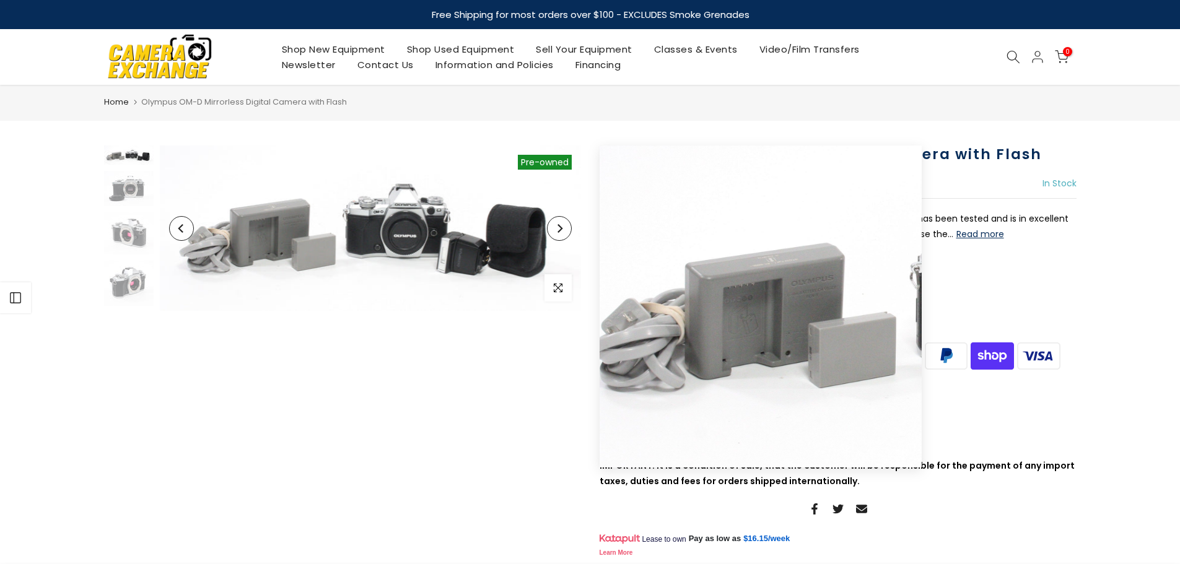
scroll to position [62, 0]
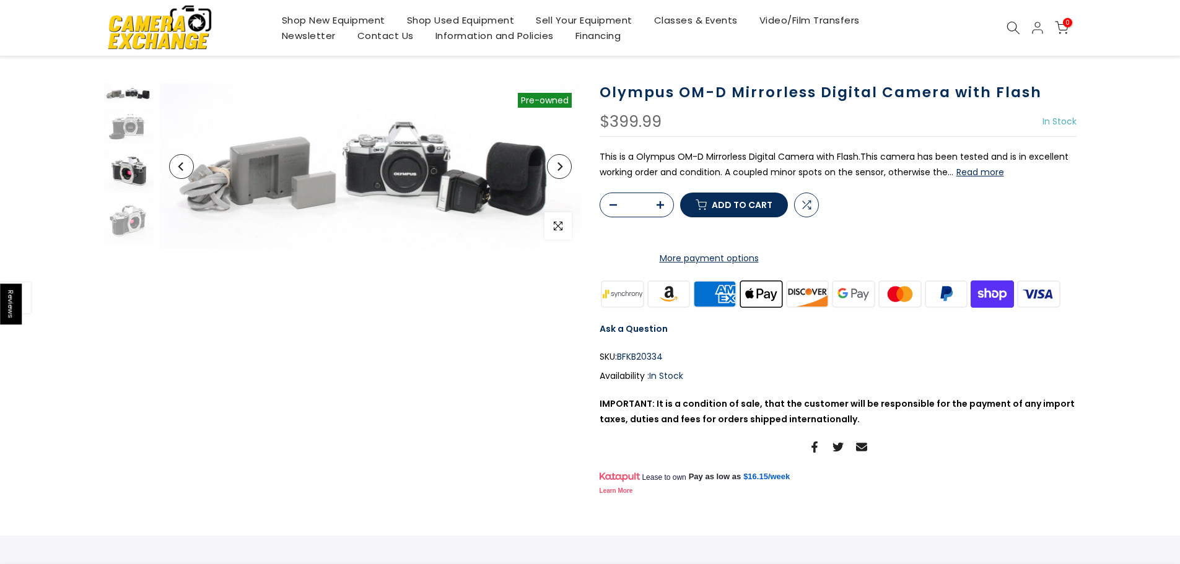
click at [140, 169] on img at bounding box center [129, 172] width 50 height 42
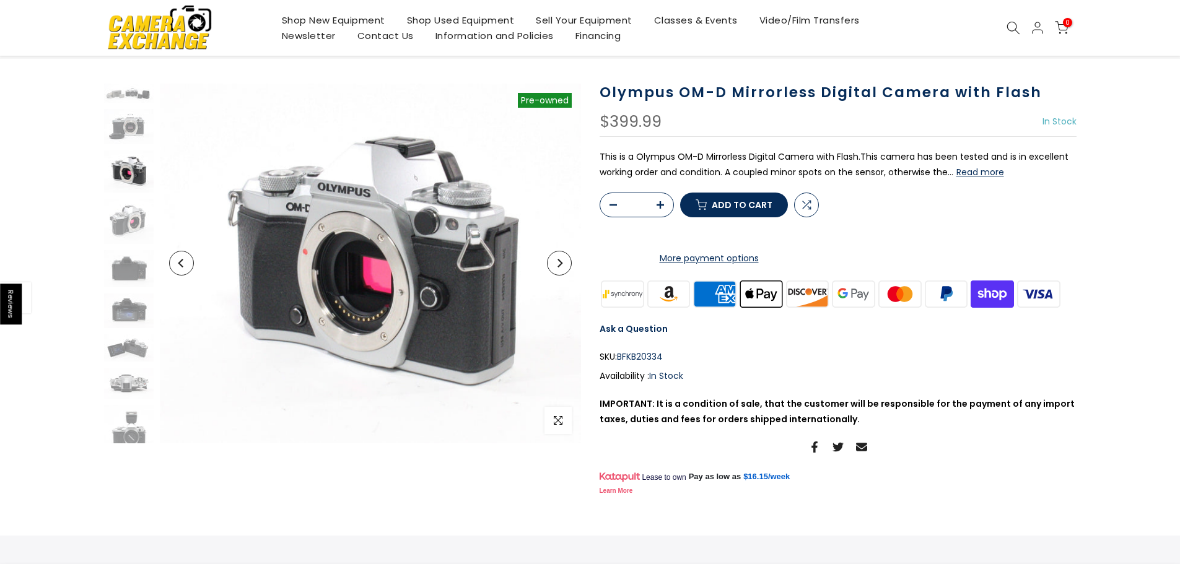
scroll to position [5, 0]
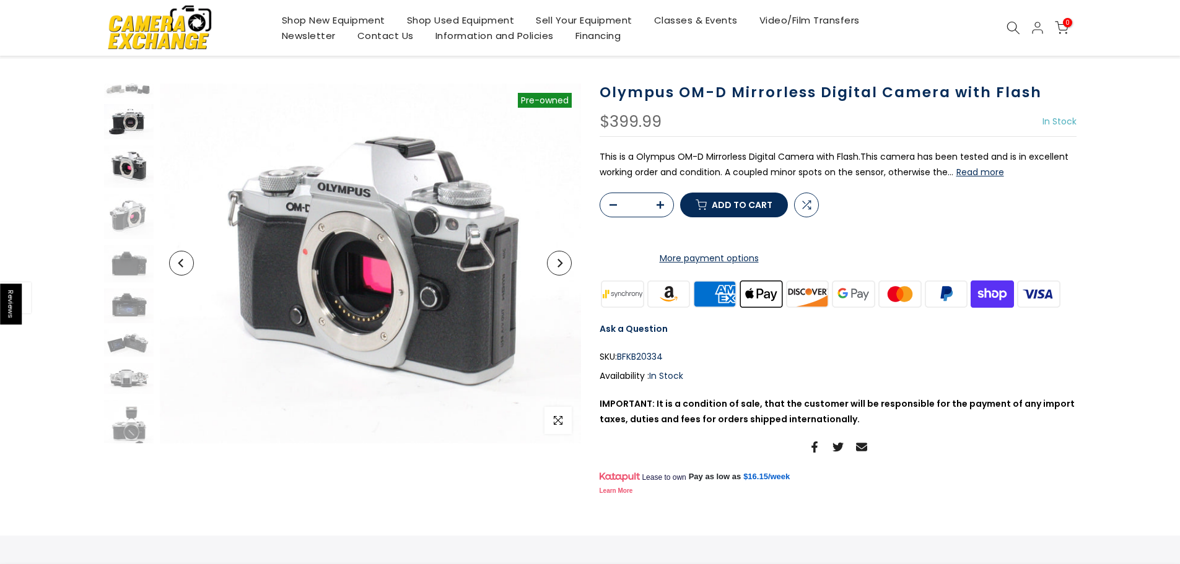
click at [130, 124] on img at bounding box center [129, 121] width 50 height 35
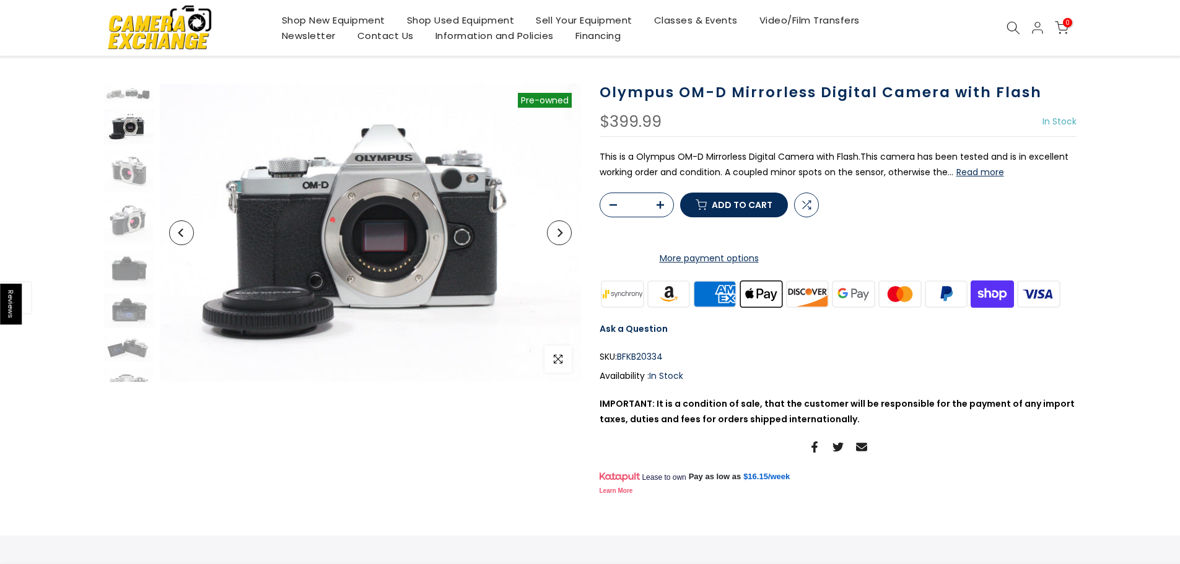
scroll to position [61, 0]
click at [130, 309] on img at bounding box center [129, 311] width 50 height 35
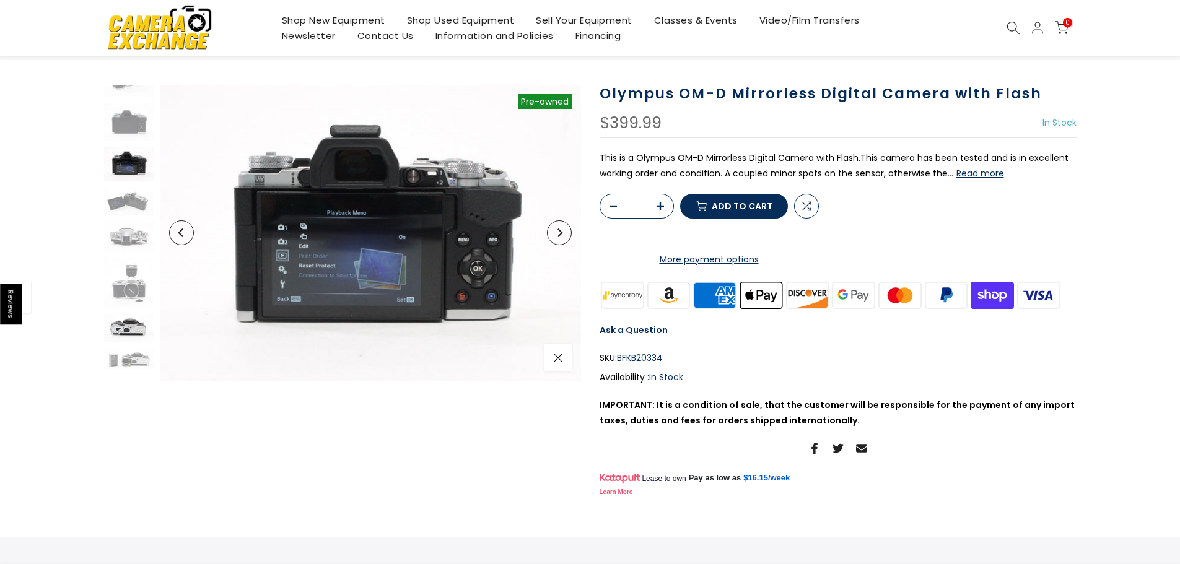
scroll to position [62, 0]
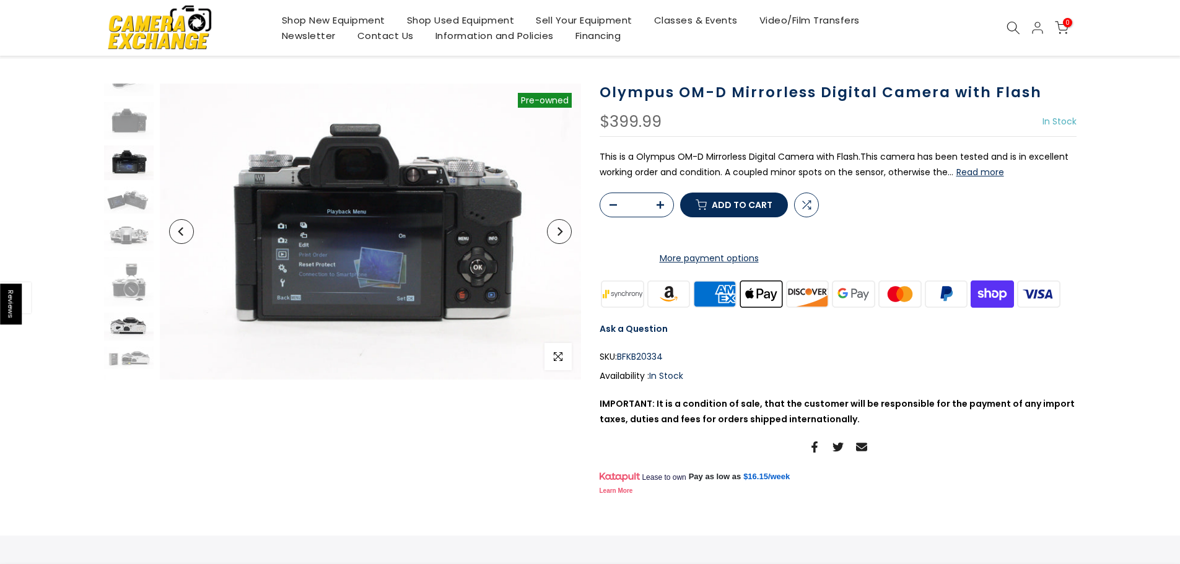
click at [126, 326] on img at bounding box center [129, 327] width 50 height 28
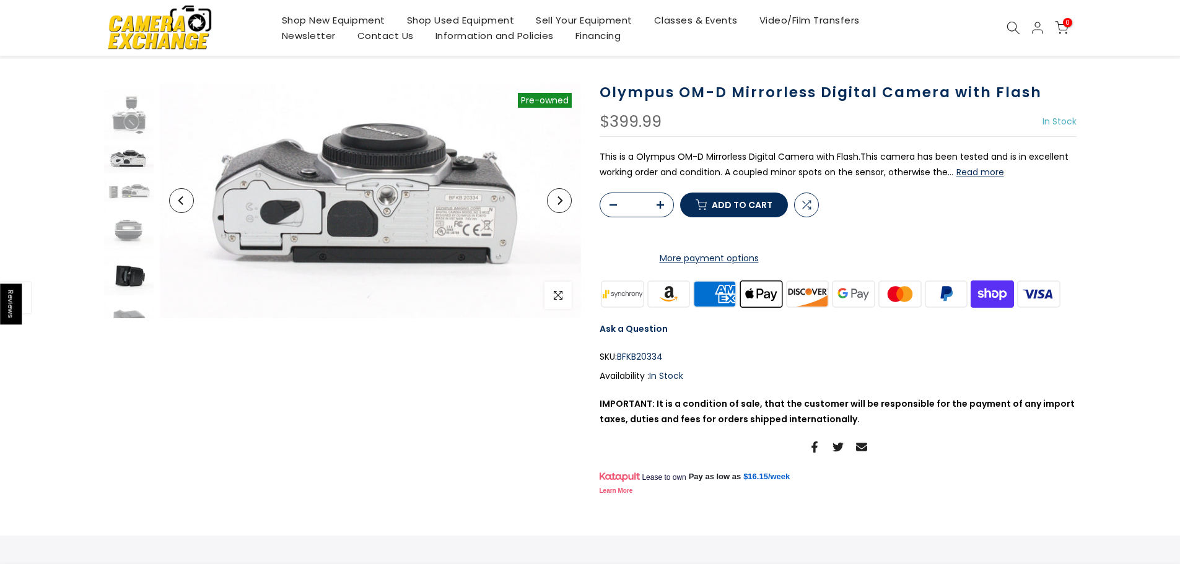
click at [126, 279] on img at bounding box center [129, 275] width 50 height 39
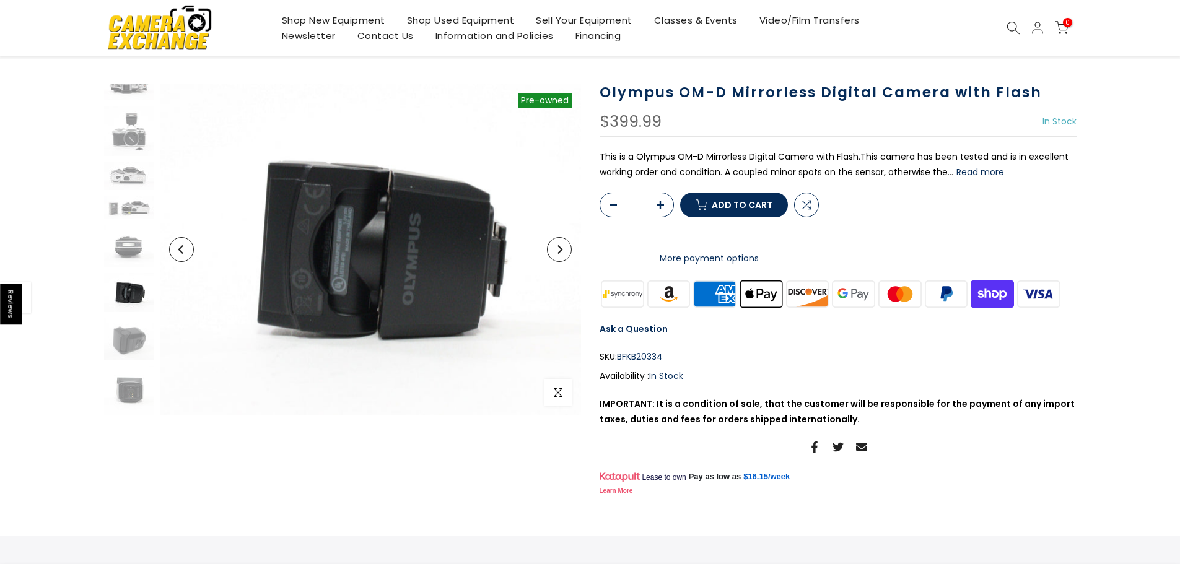
scroll to position [299, 0]
click at [131, 163] on img at bounding box center [129, 176] width 50 height 28
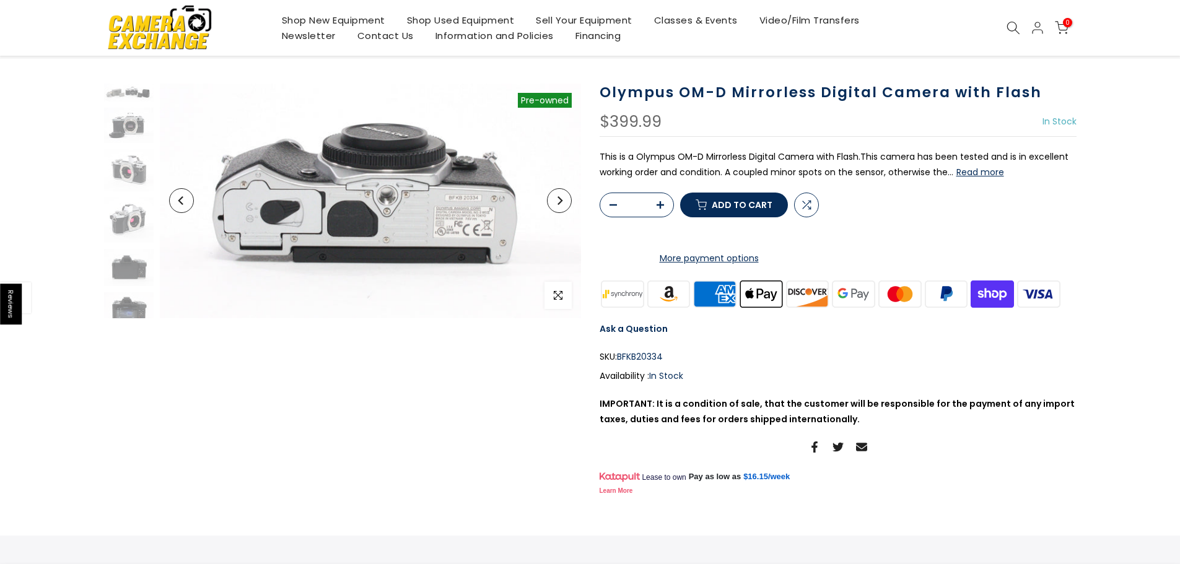
scroll to position [0, 0]
click at [136, 125] on img at bounding box center [129, 126] width 50 height 35
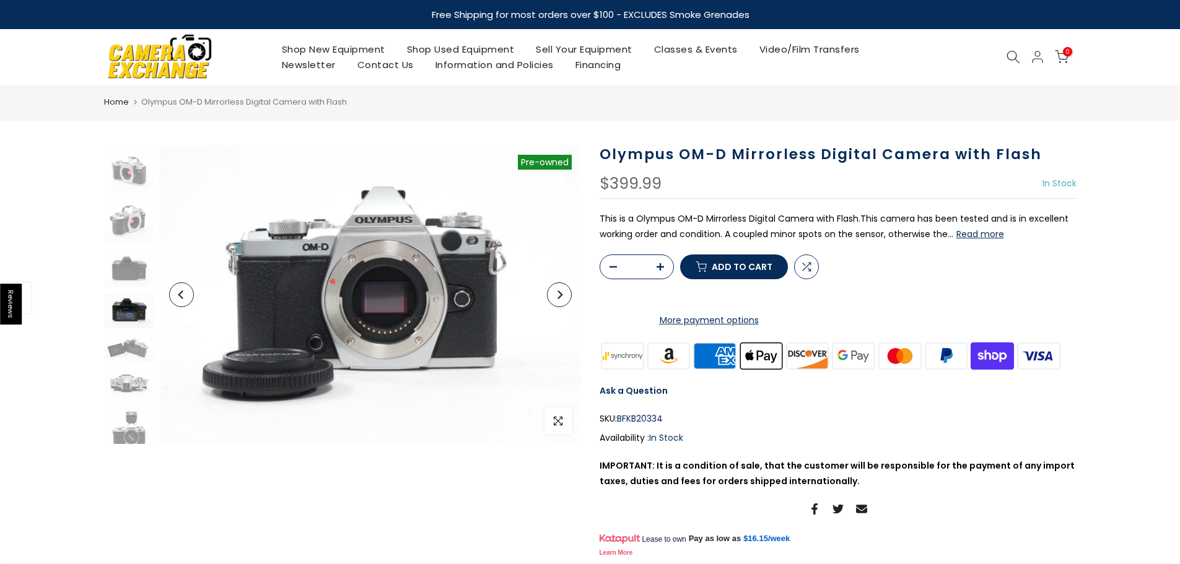
scroll to position [124, 0]
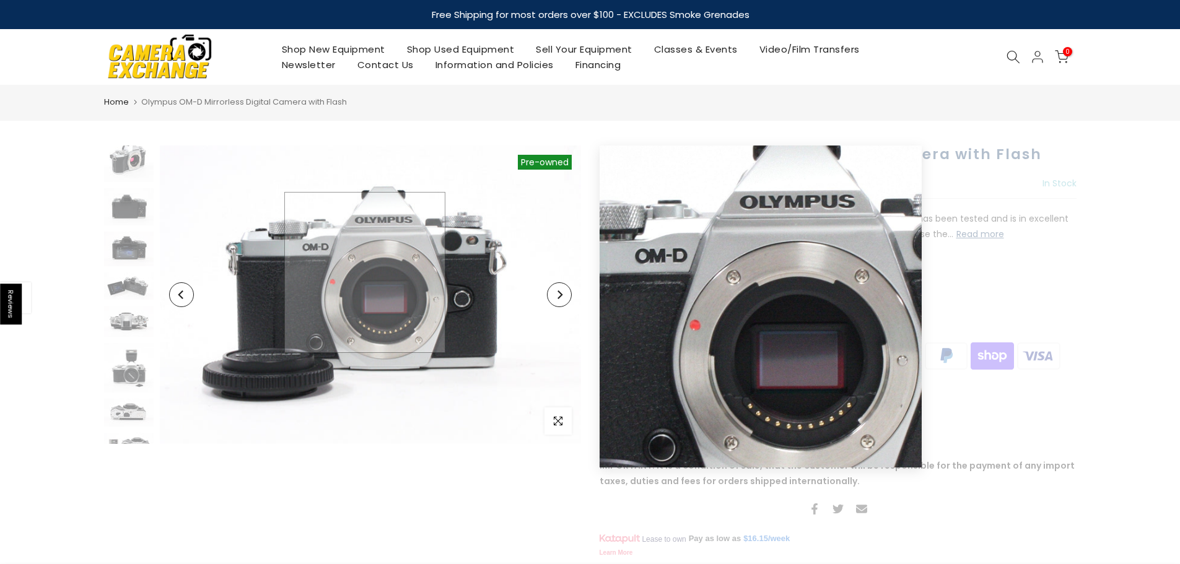
click at [365, 273] on img at bounding box center [370, 295] width 421 height 299
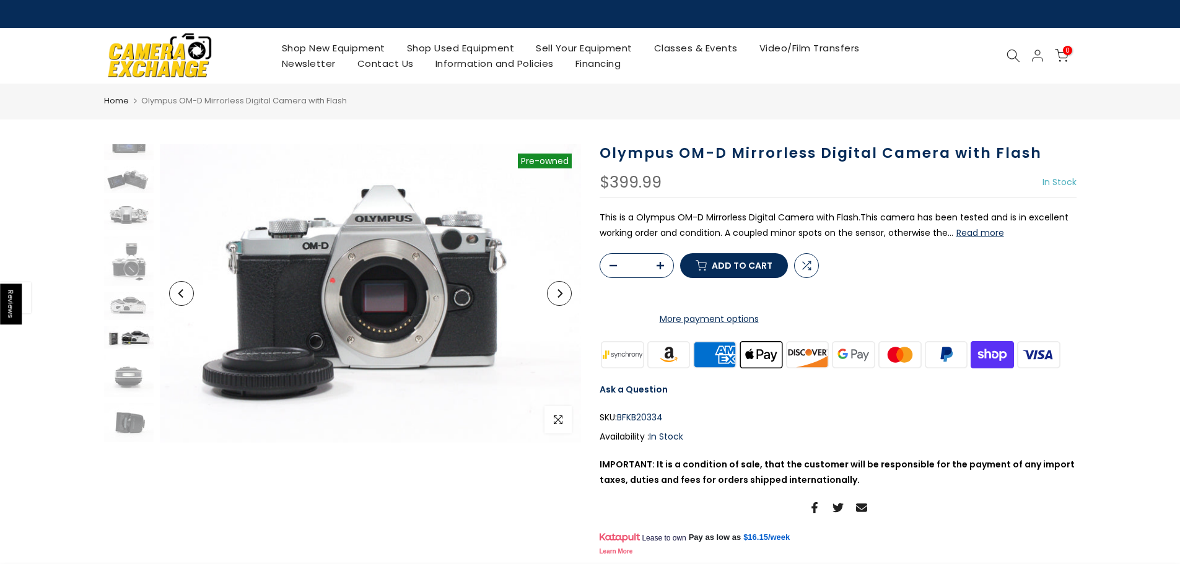
scroll to position [208, 0]
click at [115, 216] on div at bounding box center [128, 251] width 53 height 631
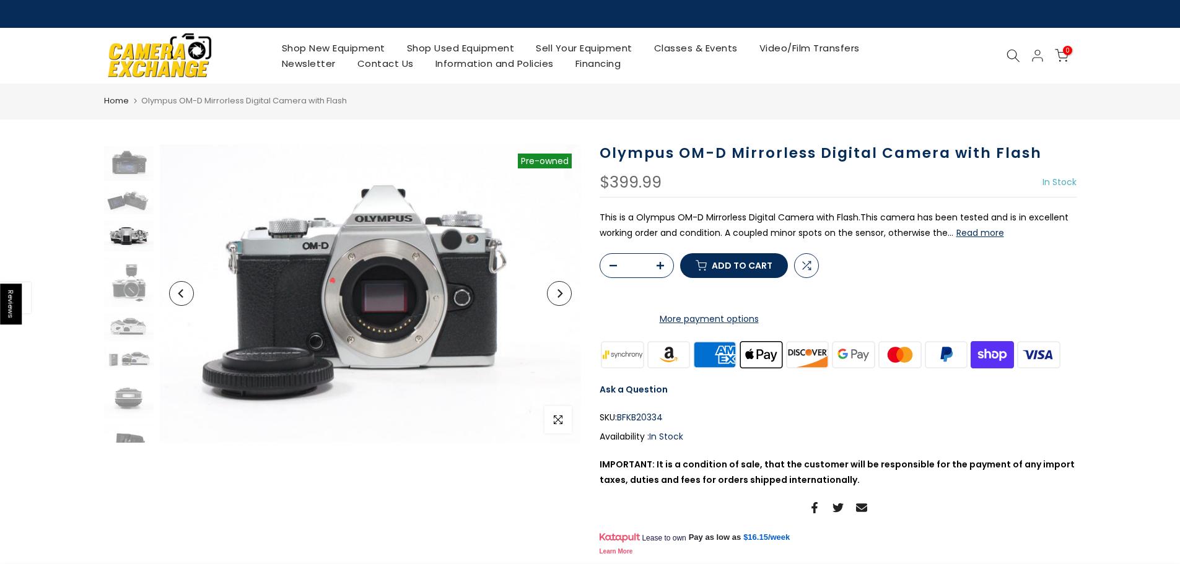
click at [121, 233] on img at bounding box center [129, 236] width 50 height 31
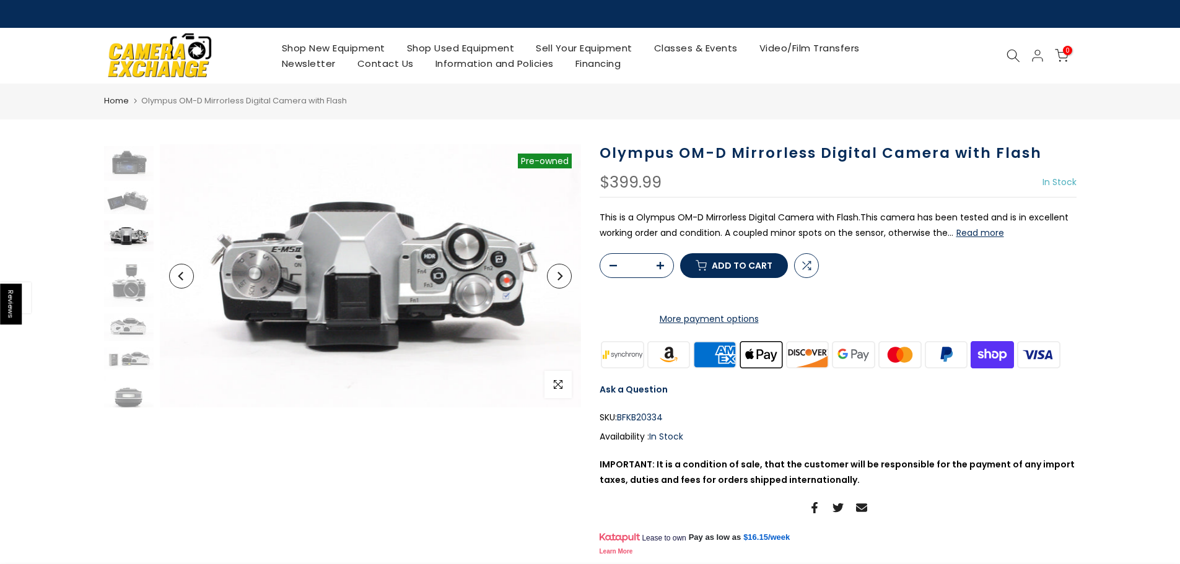
scroll to position [222, 0]
